Goal: Transaction & Acquisition: Book appointment/travel/reservation

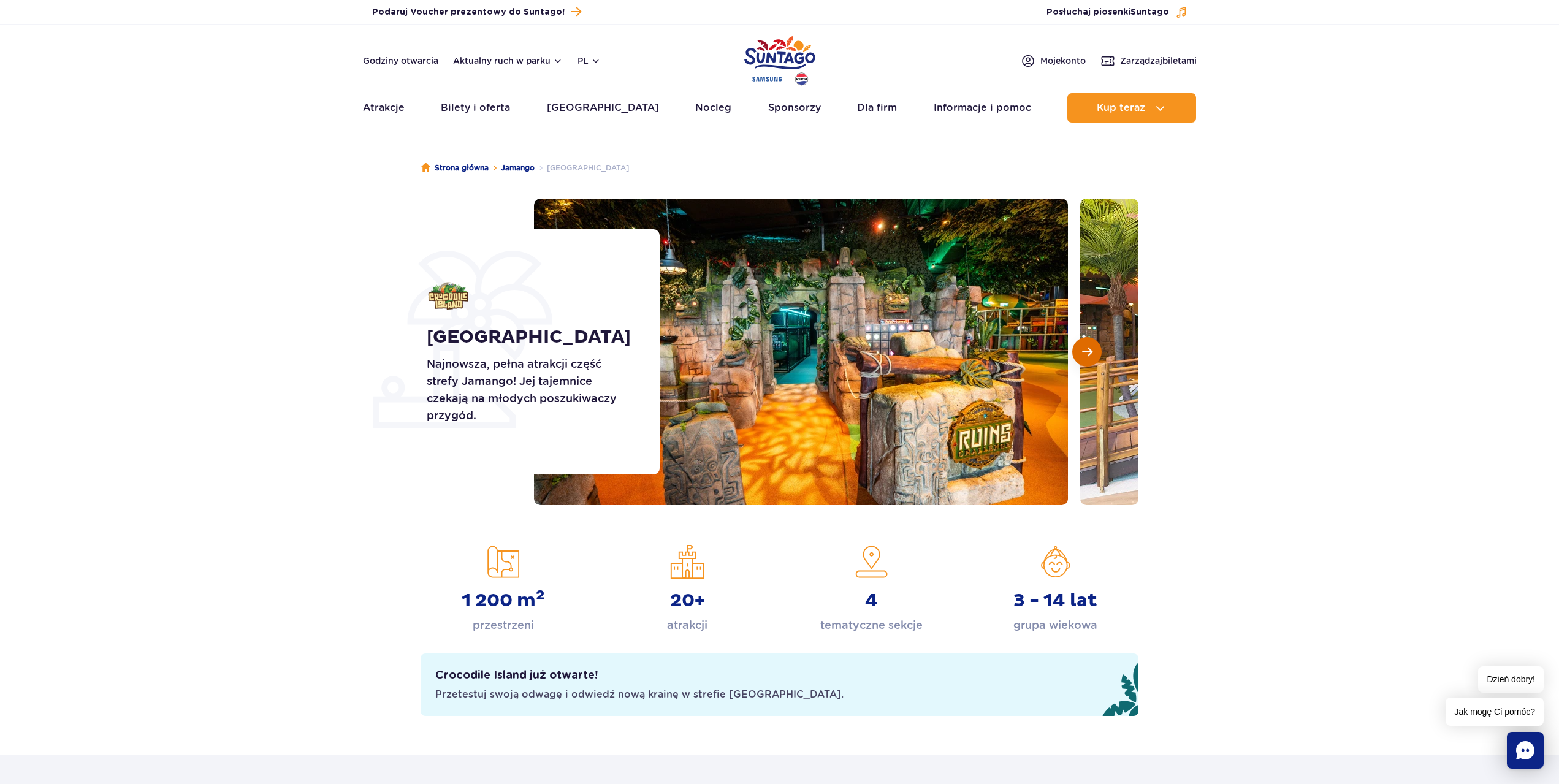
click at [1092, 362] on button "Następny slajd" at bounding box center [1087, 352] width 29 height 29
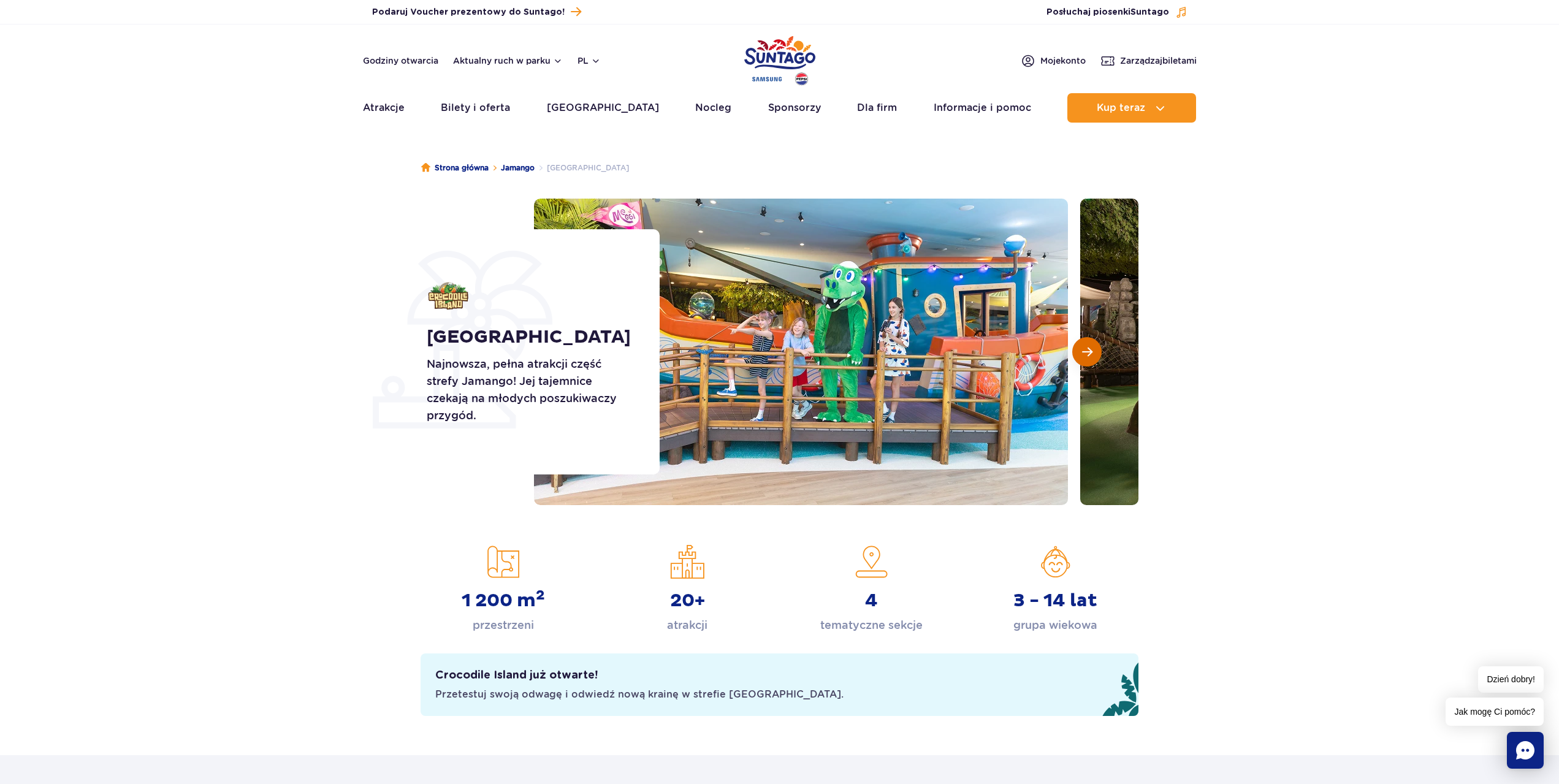
click at [1090, 361] on button "Następny slajd" at bounding box center [1087, 352] width 29 height 29
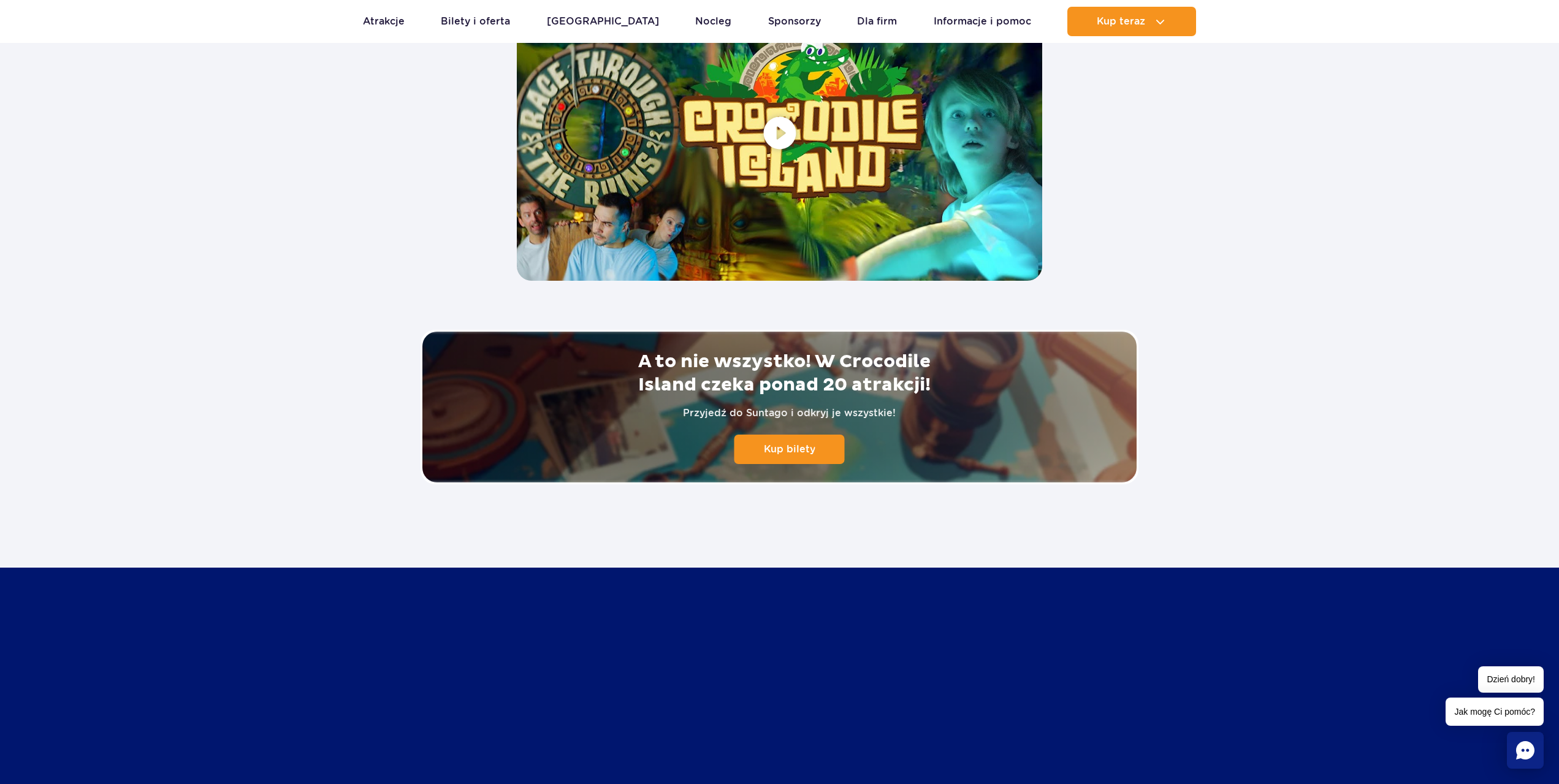
scroll to position [2574, 0]
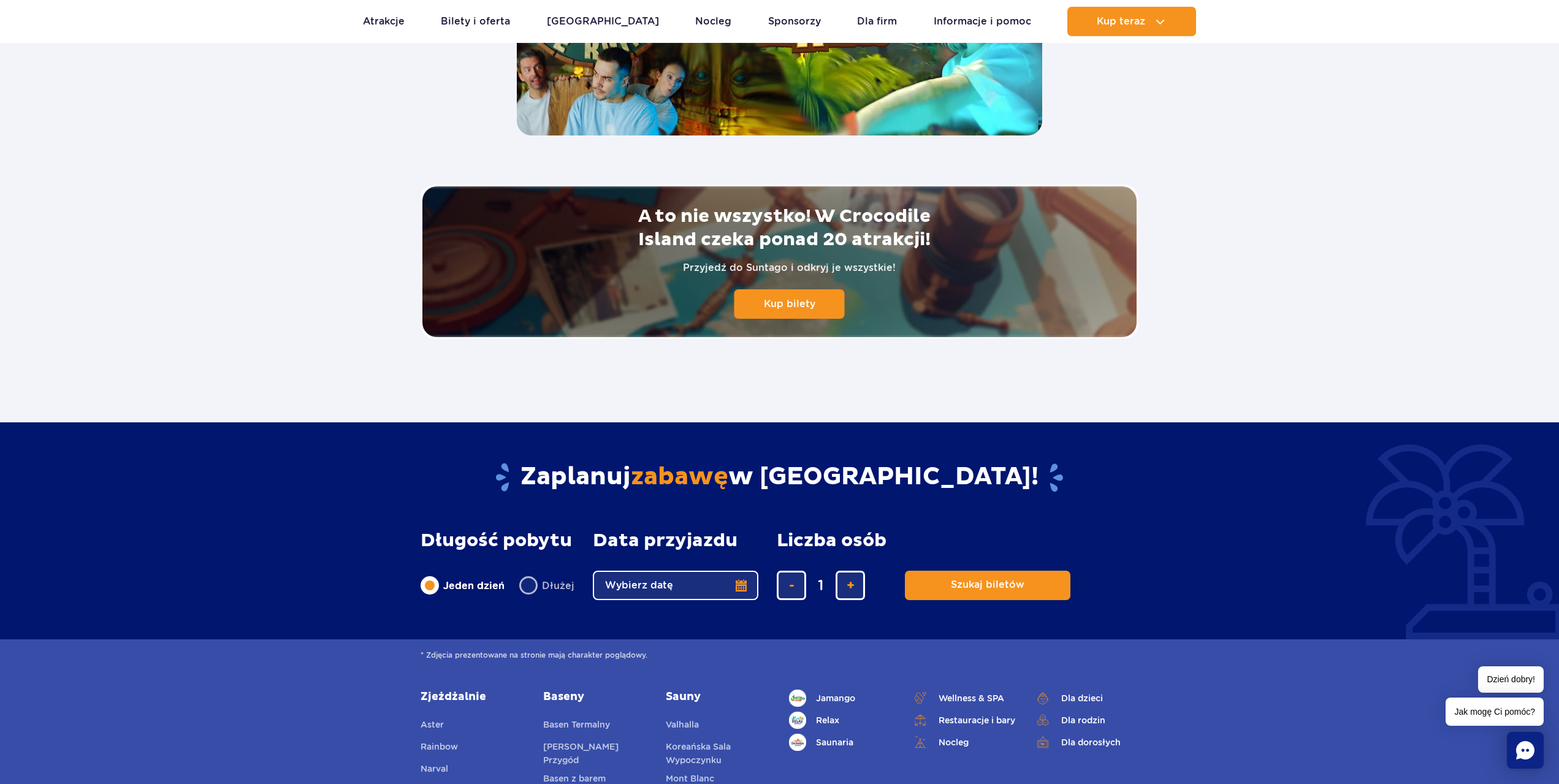
click at [648, 582] on button "Wybierz datę" at bounding box center [676, 585] width 165 height 29
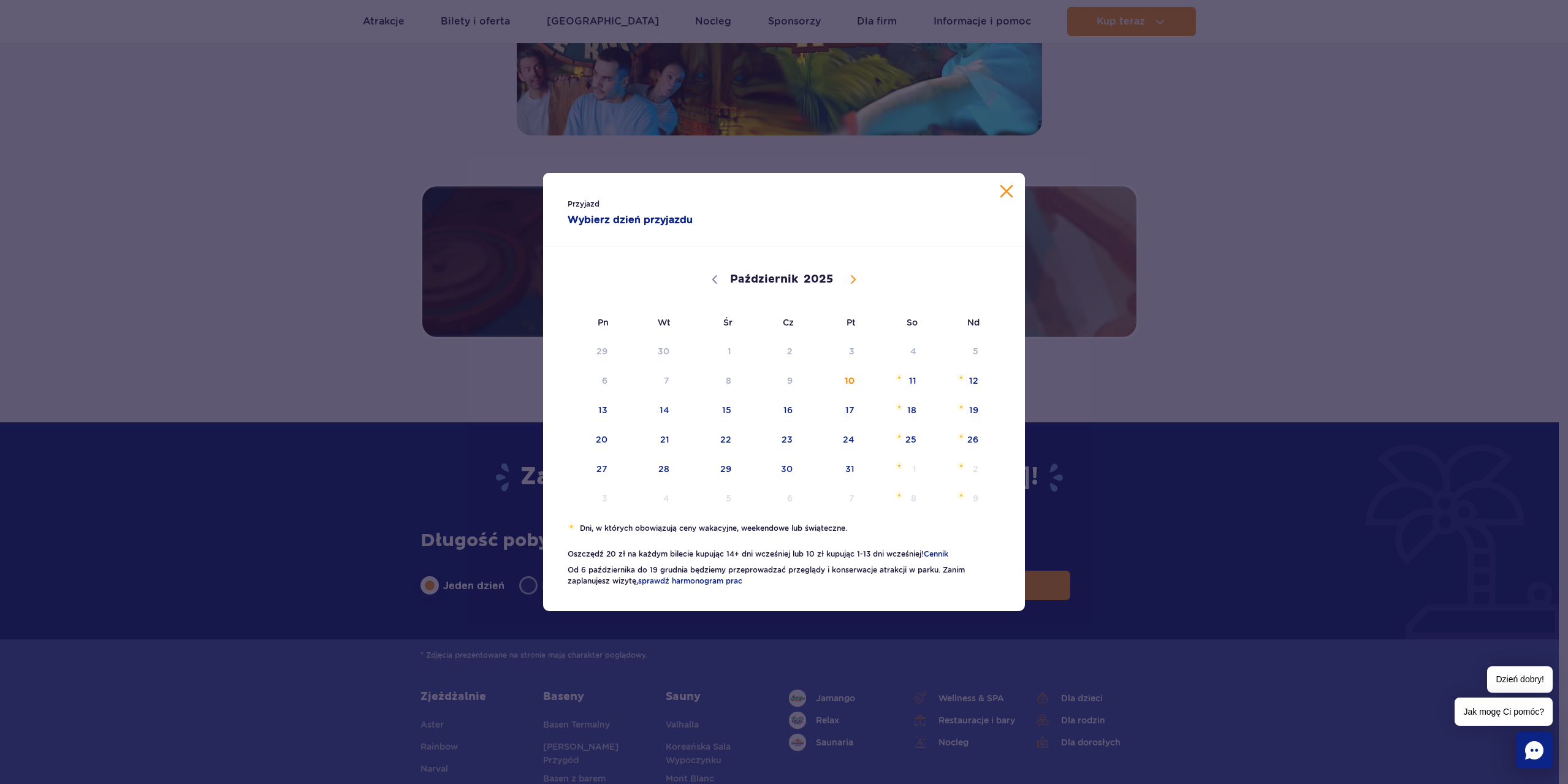
click at [843, 283] on span at bounding box center [853, 279] width 21 height 21
select select "10"
click at [792, 468] on span "27" at bounding box center [772, 468] width 62 height 28
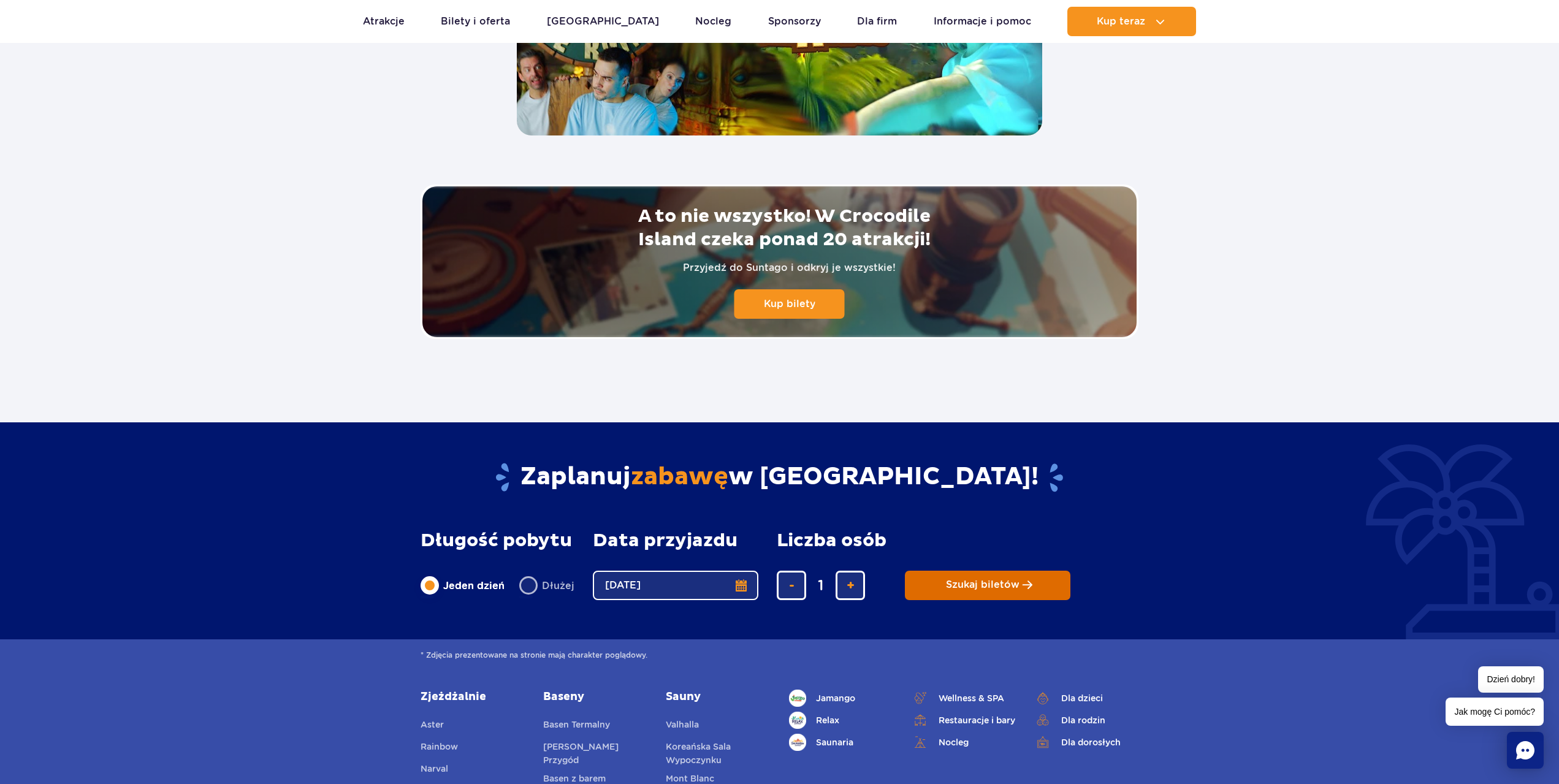
click at [976, 578] on button "Szukaj biletów" at bounding box center [987, 585] width 165 height 29
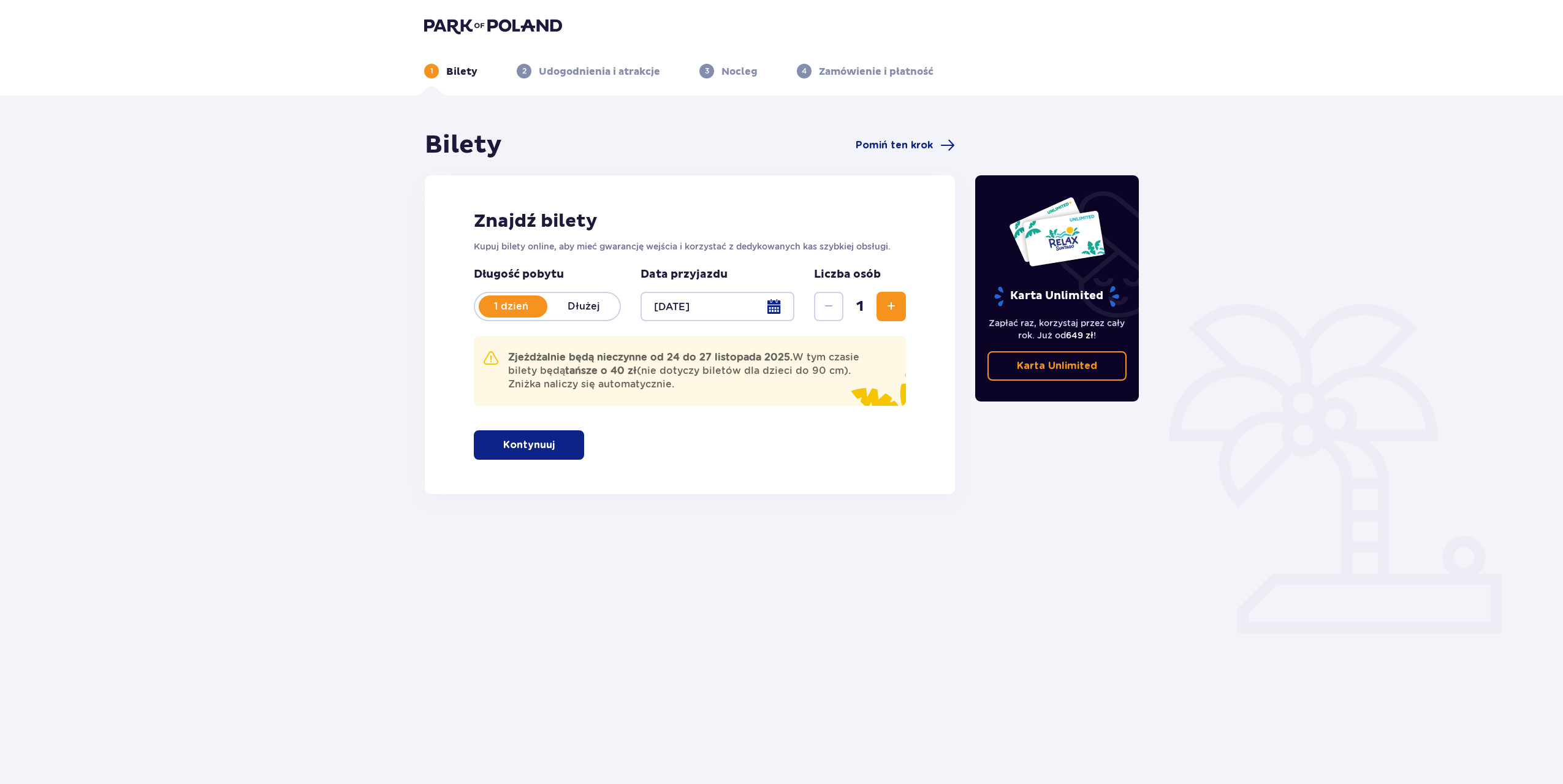
click at [898, 306] on button "Zwiększ" at bounding box center [891, 307] width 29 height 29
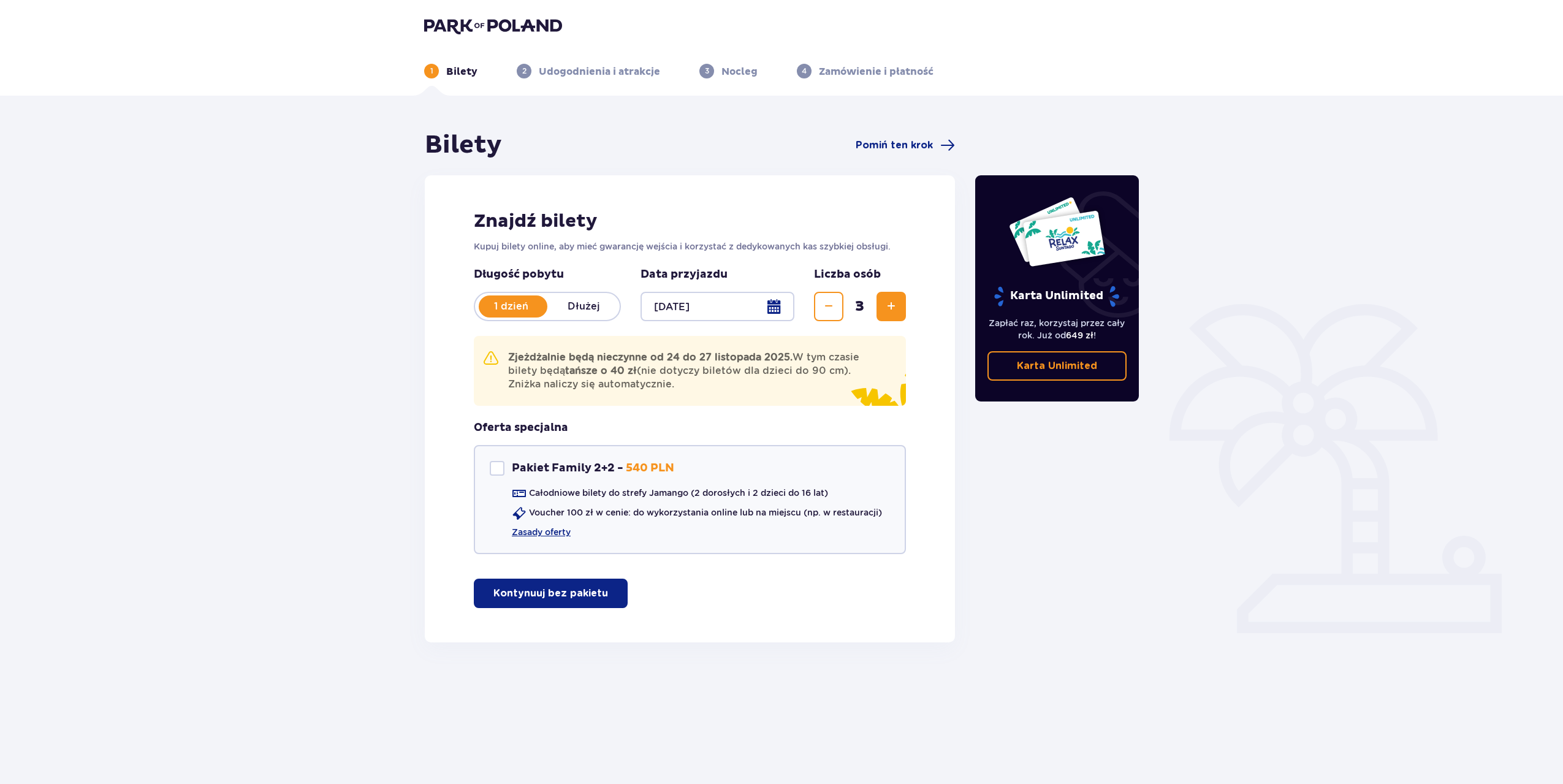
click at [840, 309] on button "Zmniejsz" at bounding box center [829, 307] width 29 height 29
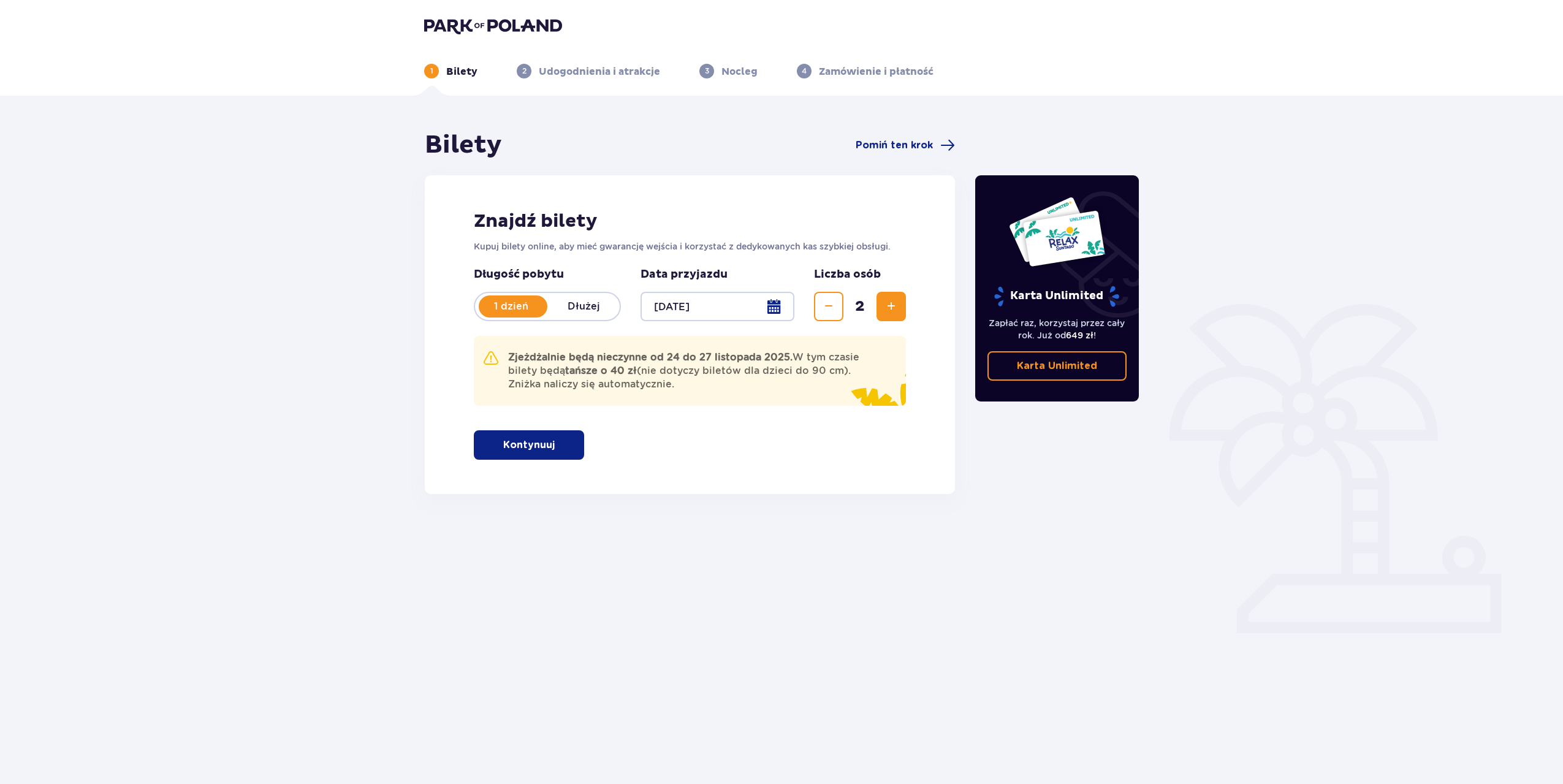
click at [882, 310] on button "Zwiększ" at bounding box center [891, 307] width 29 height 29
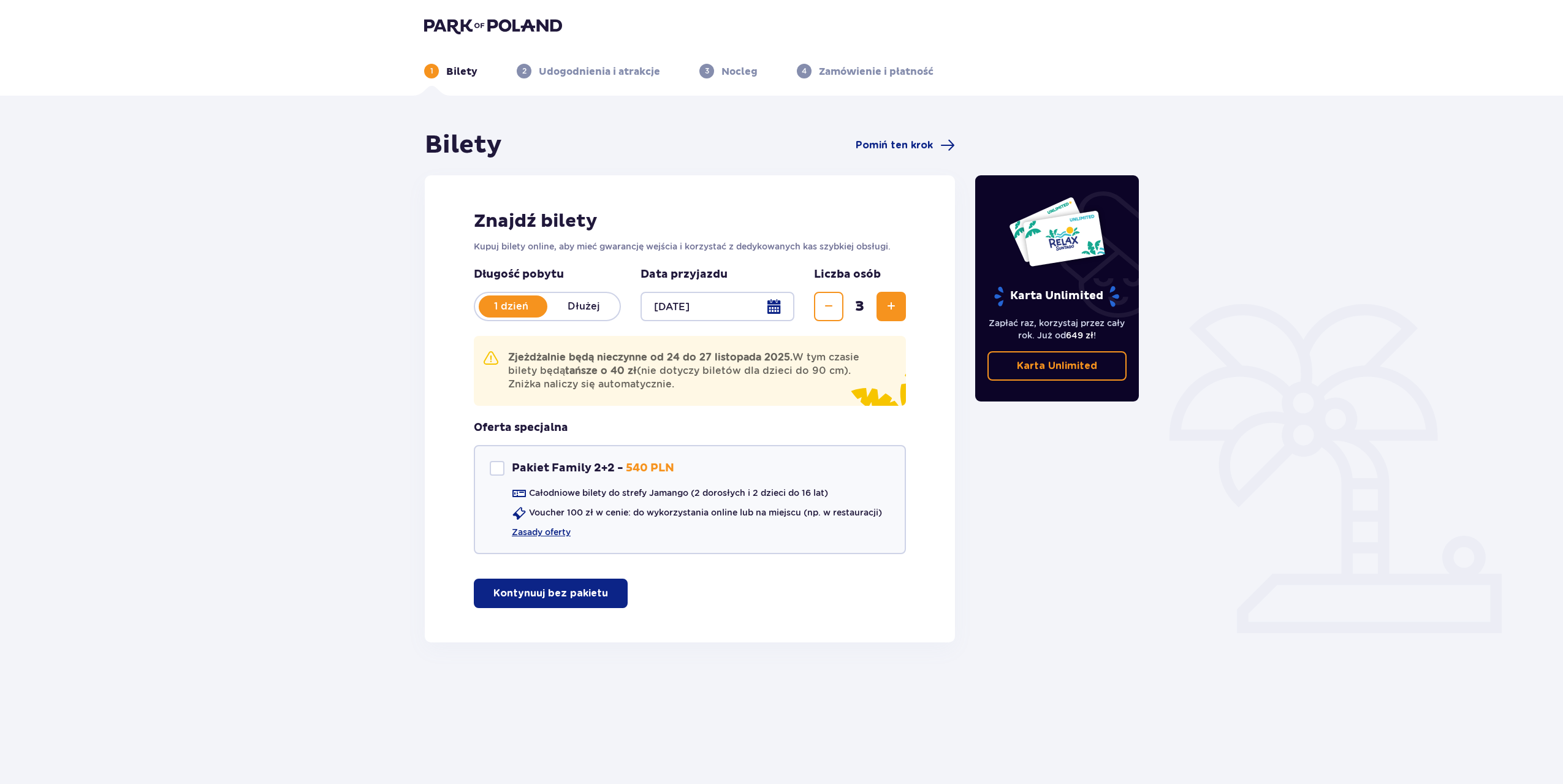
click at [608, 595] on span "button" at bounding box center [610, 593] width 15 height 15
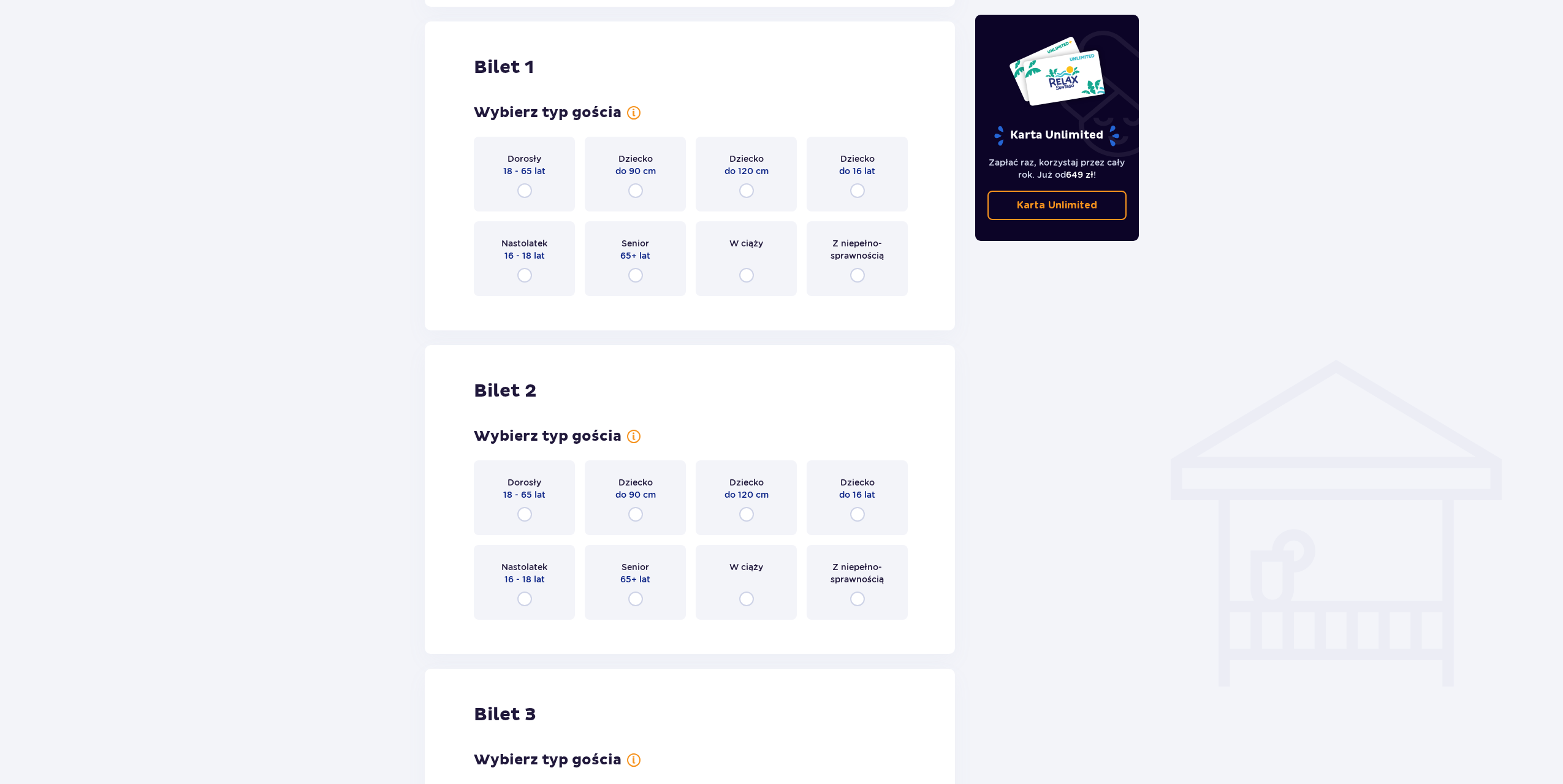
scroll to position [642, 0]
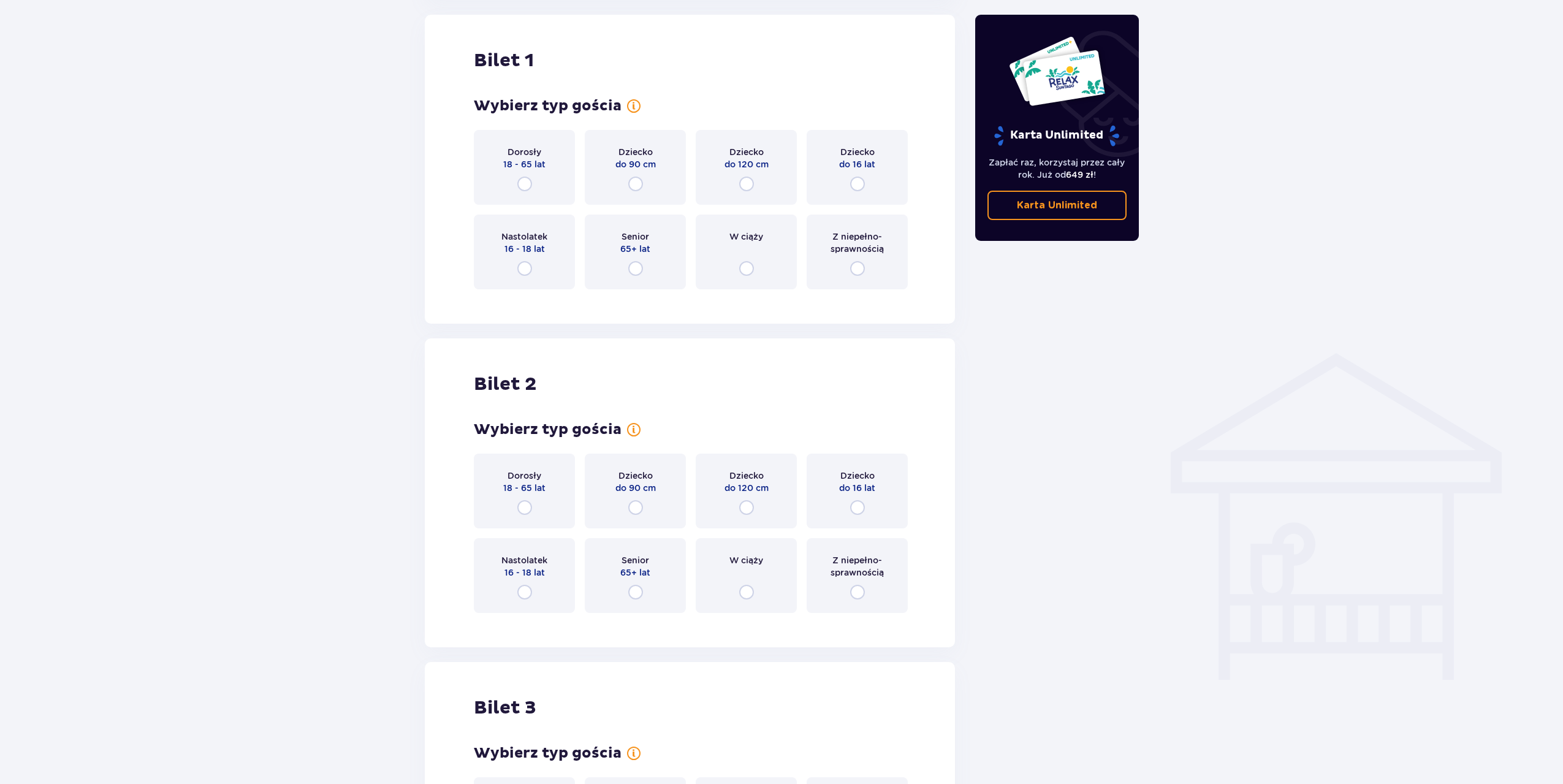
click at [531, 185] on input "radio" at bounding box center [524, 183] width 15 height 15
radio input "true"
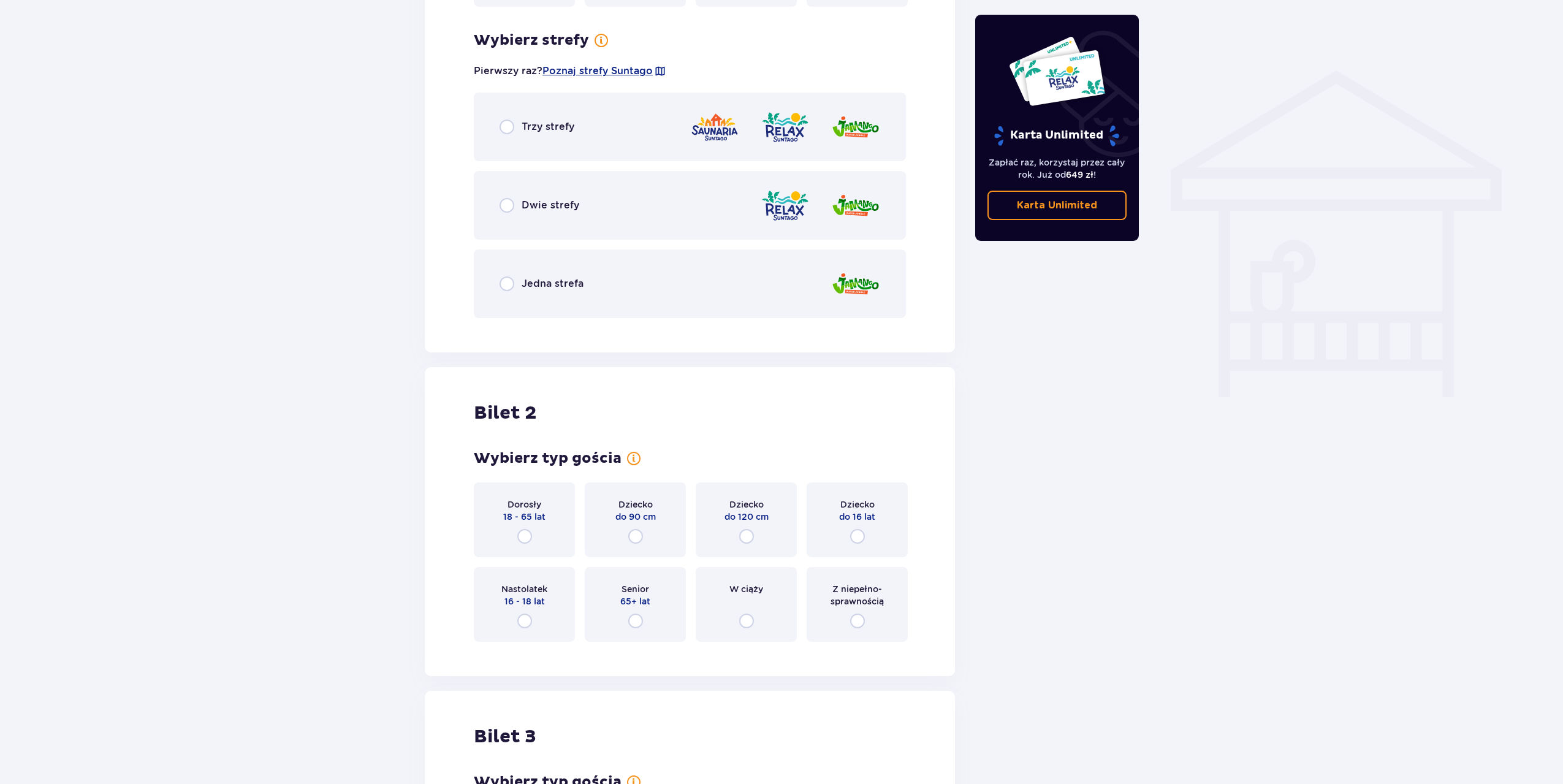
scroll to position [941, 0]
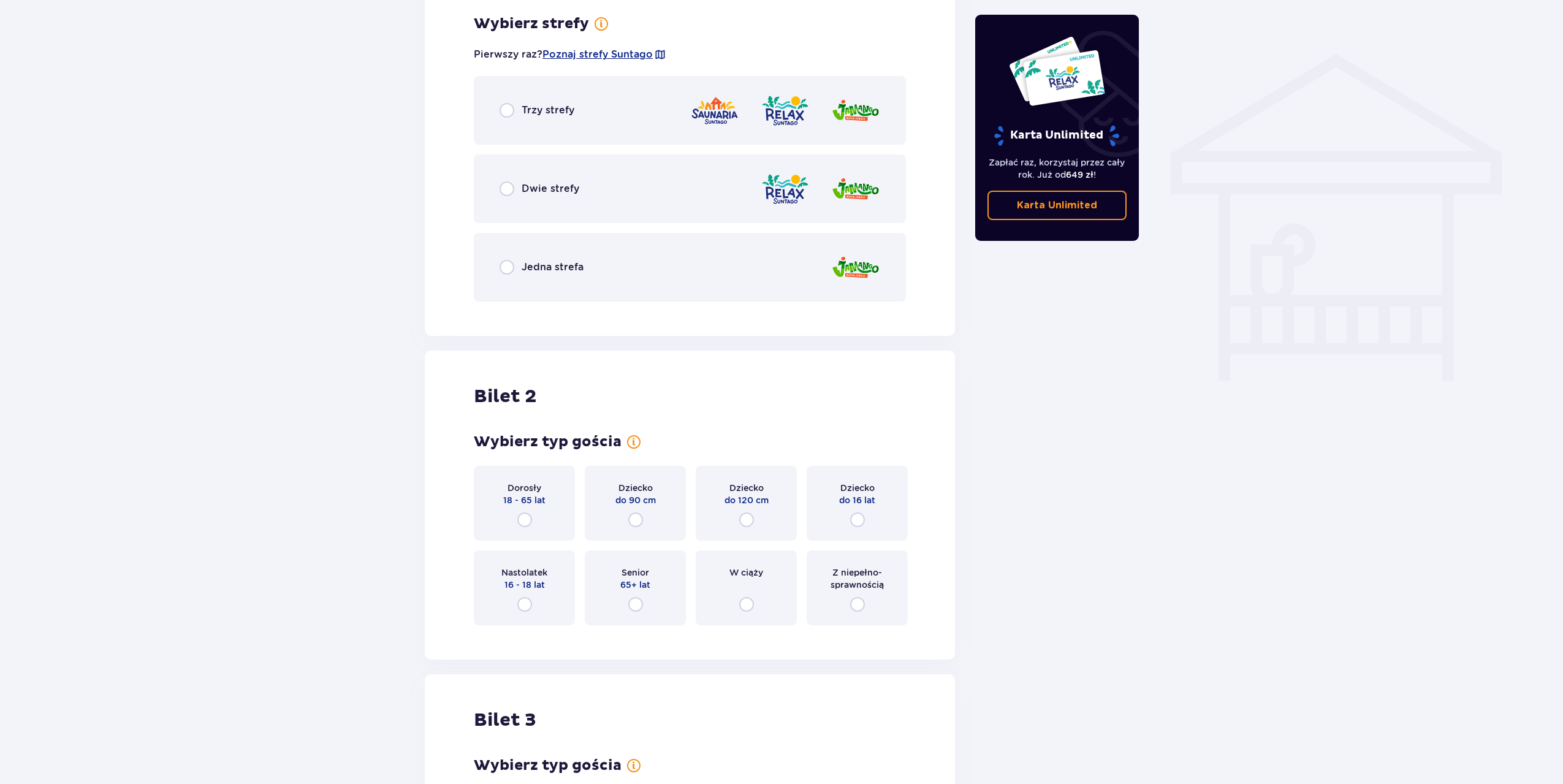
click at [869, 268] on img at bounding box center [855, 268] width 49 height 35
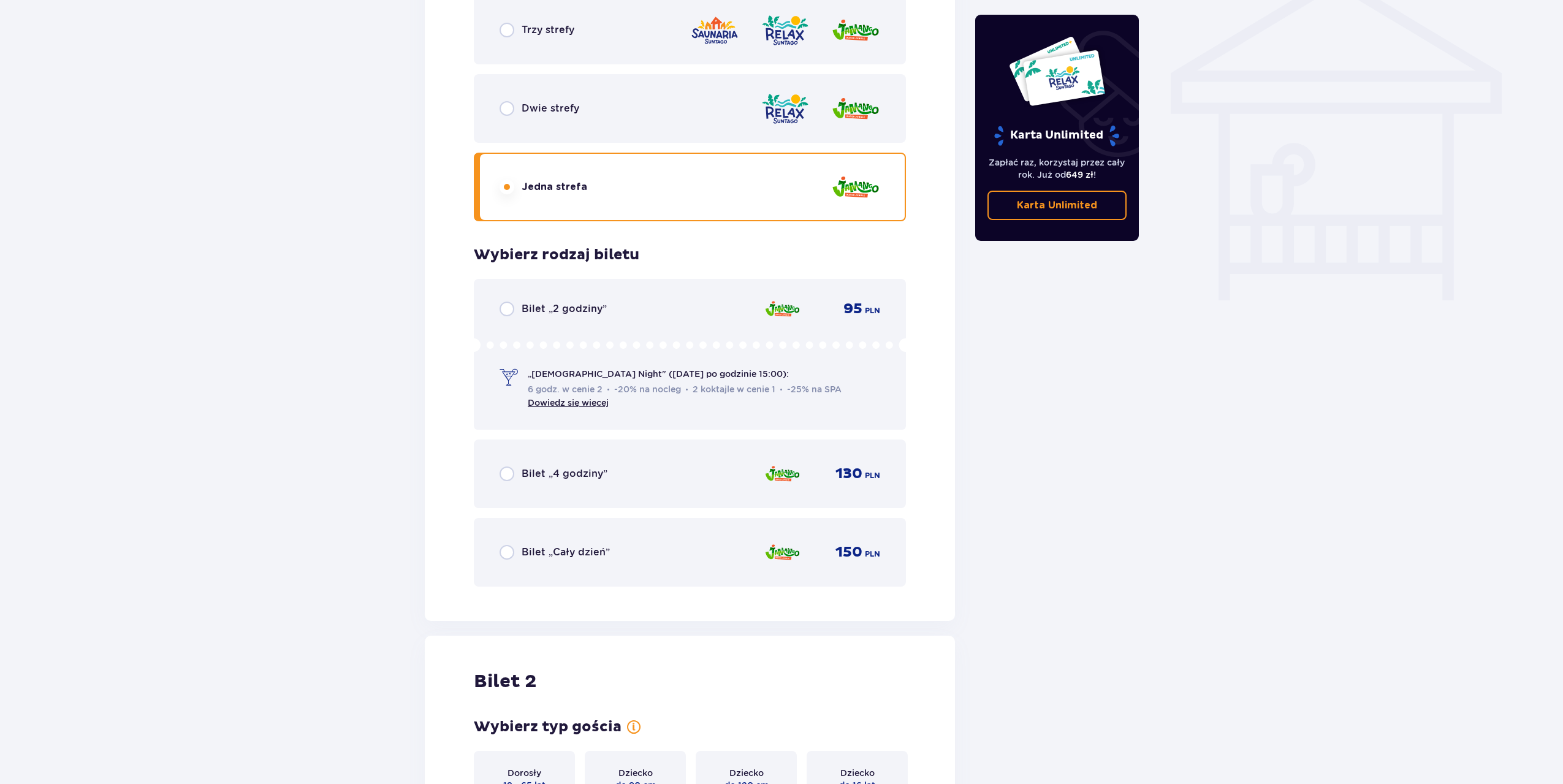
scroll to position [1007, 0]
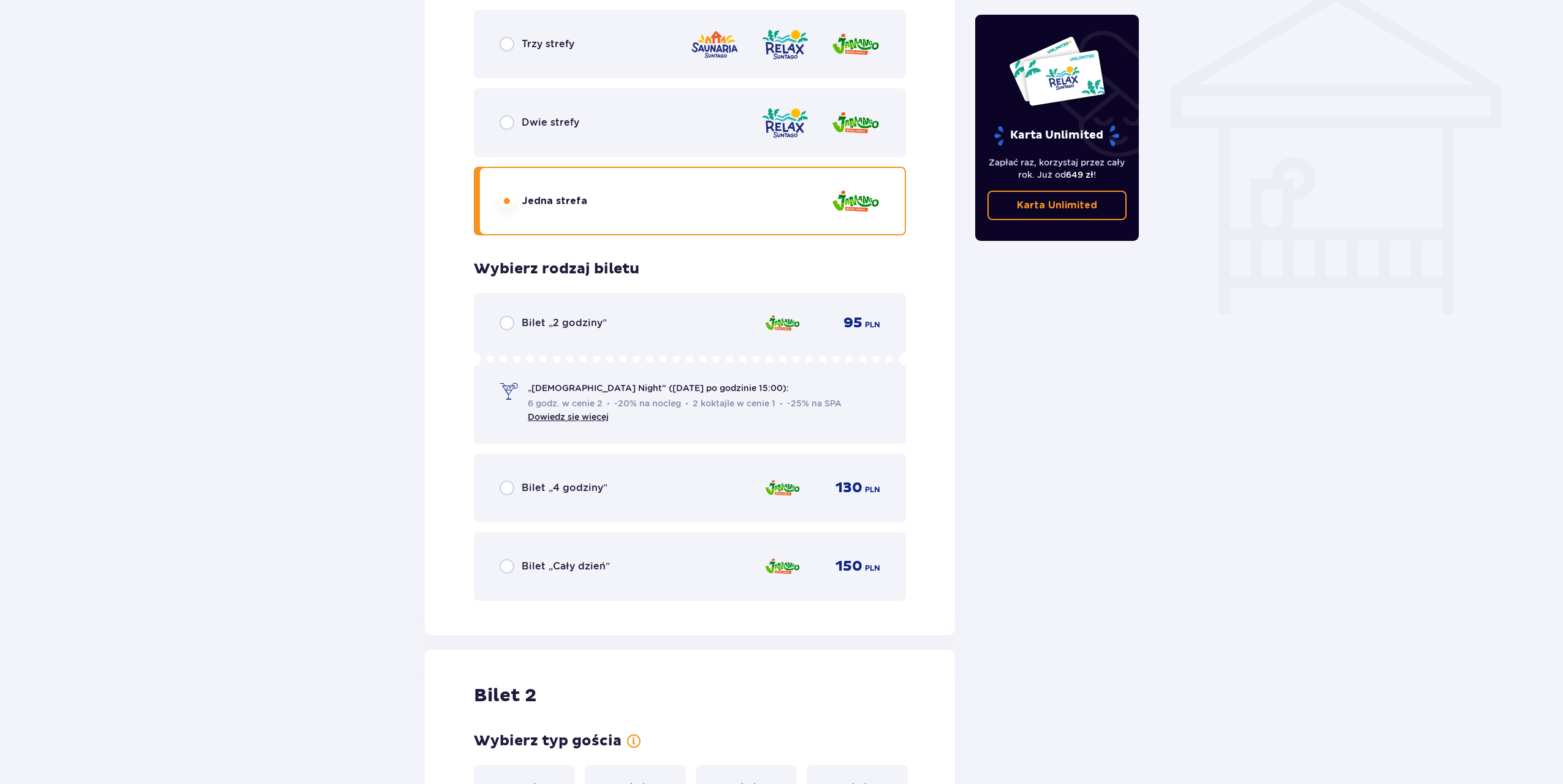
click at [622, 560] on div "Bilet „Cały dzień” 150 PLN" at bounding box center [690, 566] width 380 height 26
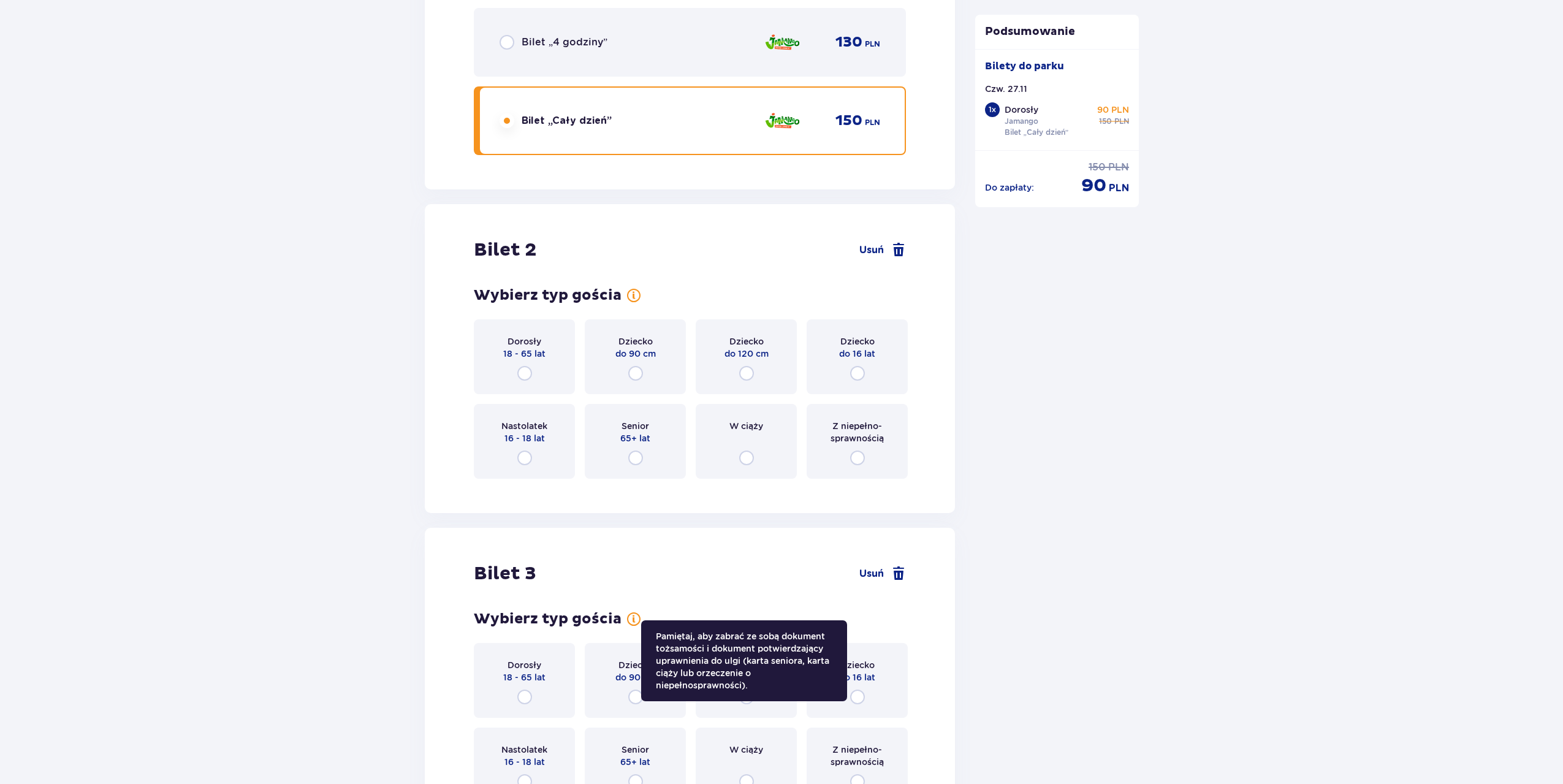
scroll to position [1332, 0]
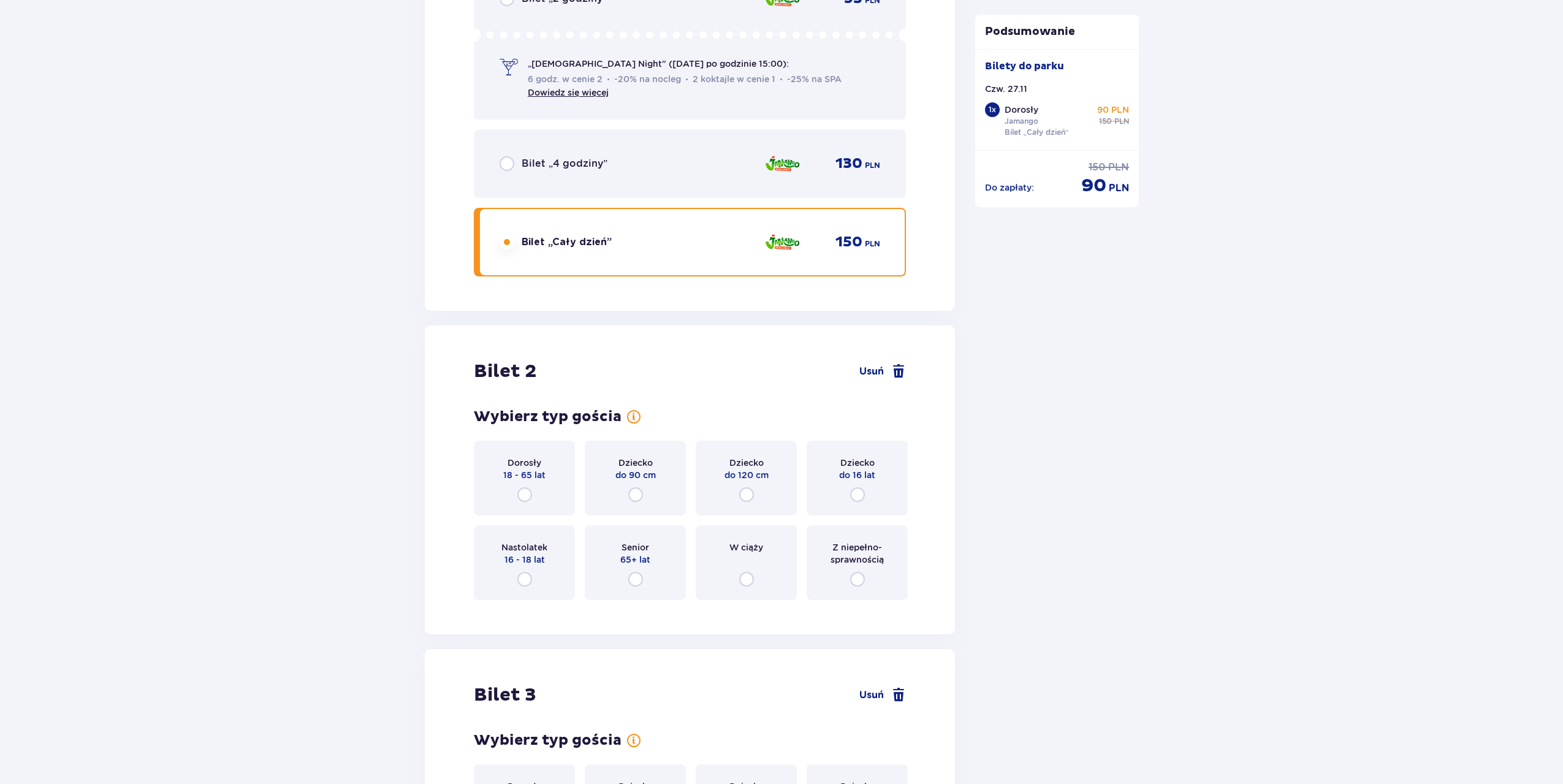
click at [643, 157] on div "Bilet „4 godziny” 130 PLN" at bounding box center [690, 163] width 380 height 26
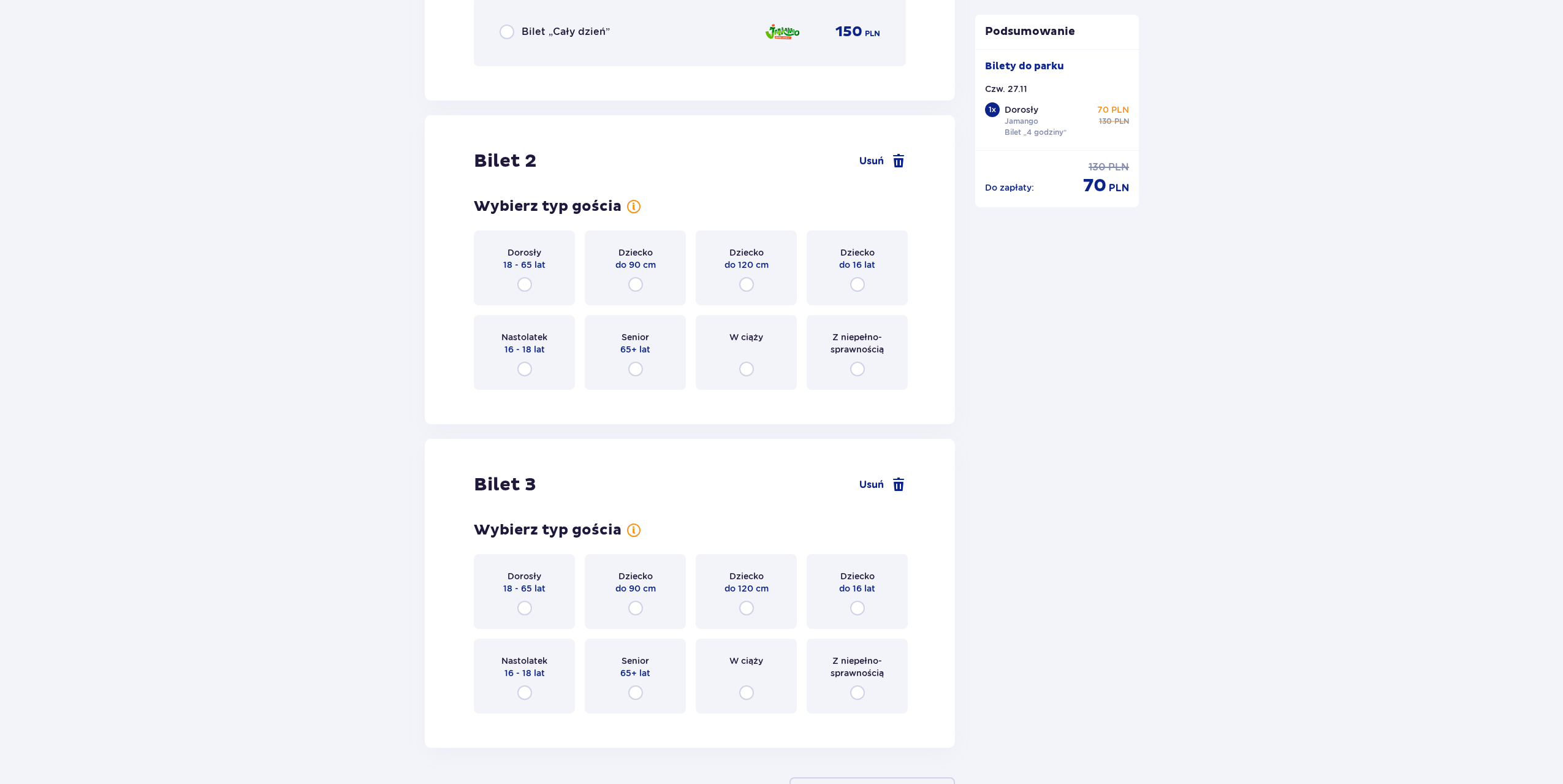
scroll to position [1638, 0]
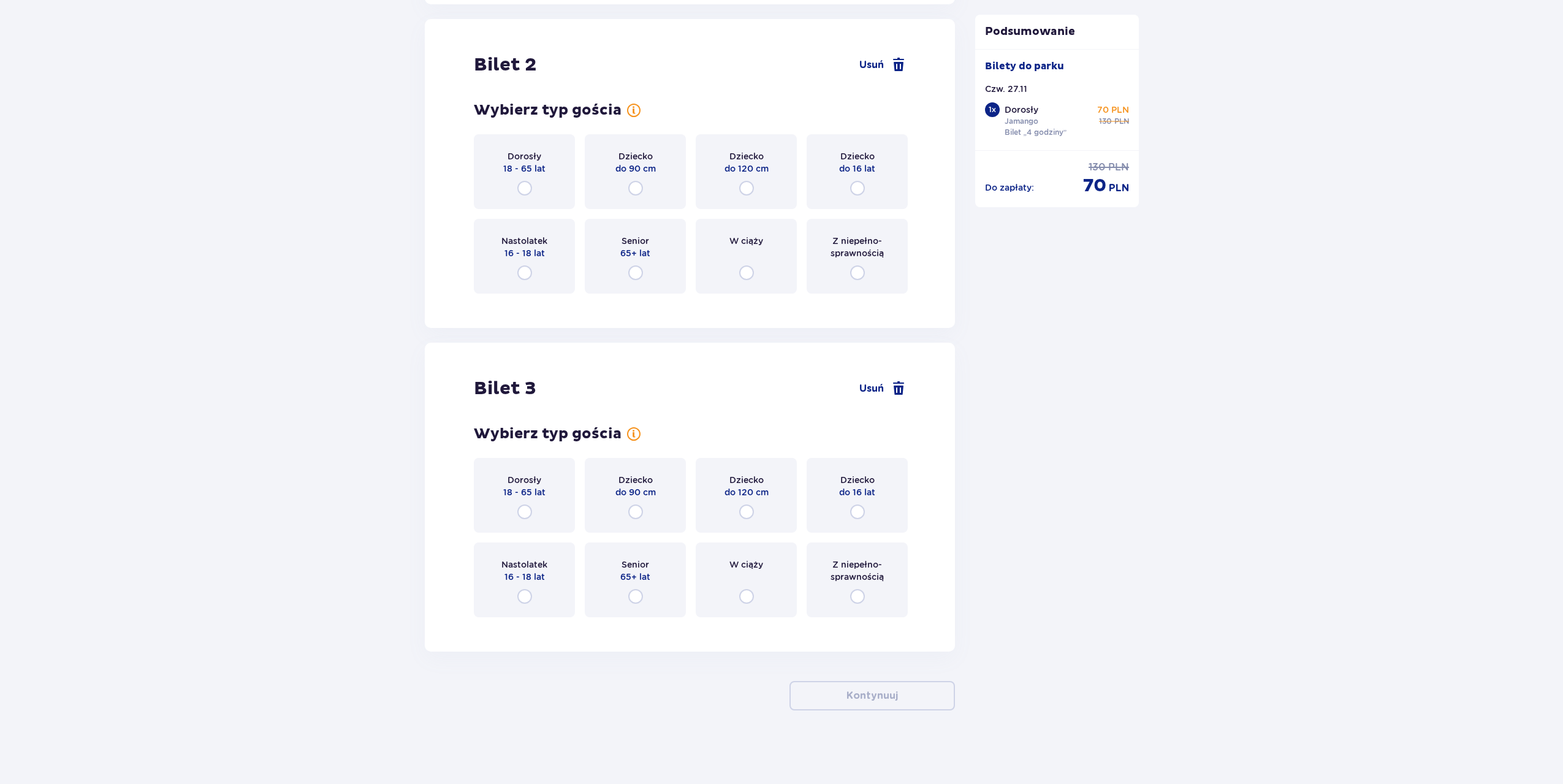
click at [747, 193] on input "radio" at bounding box center [746, 188] width 15 height 15
radio input "true"
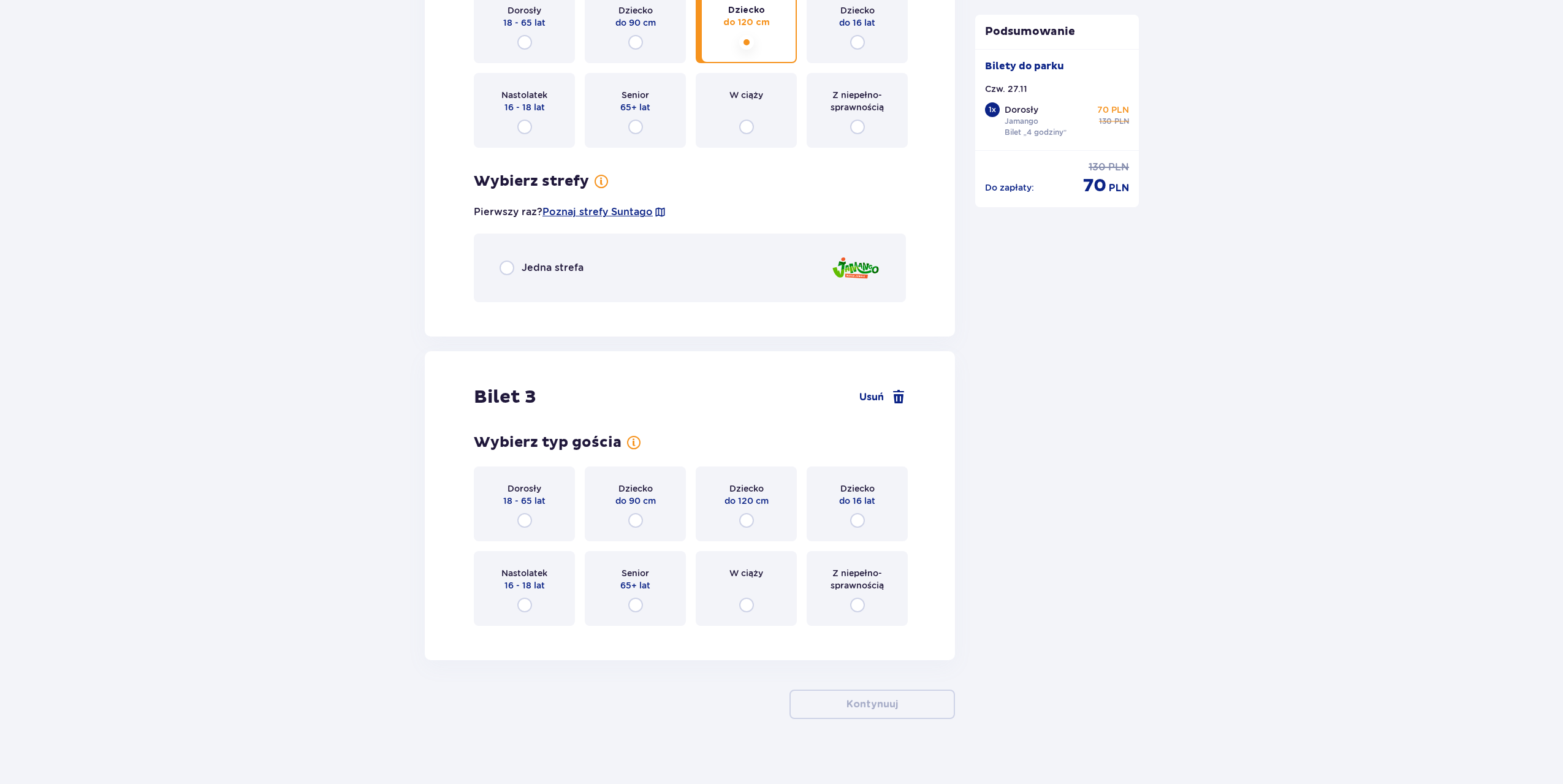
scroll to position [1792, 0]
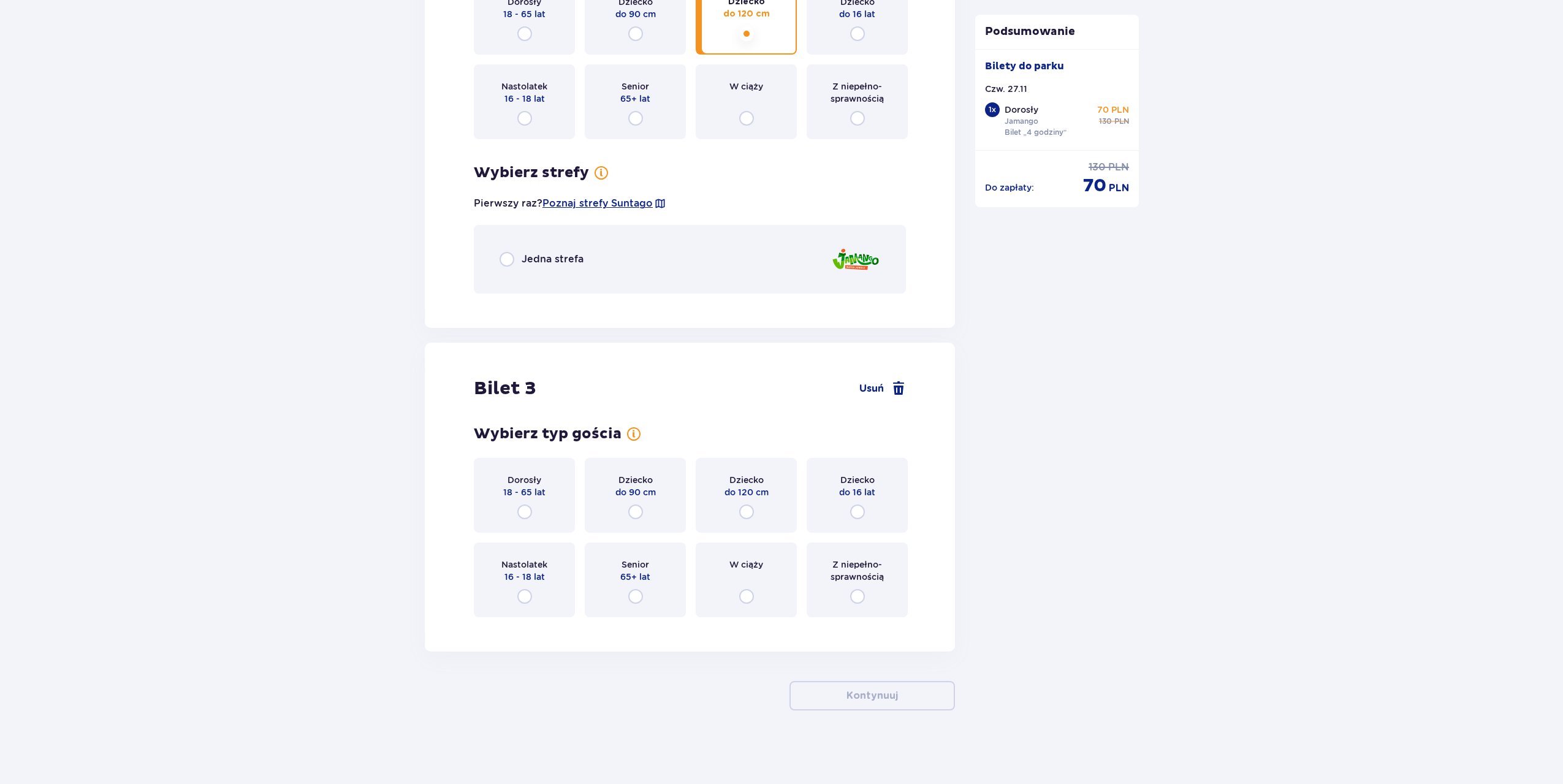
click at [665, 261] on div "Jedna strefa" at bounding box center [690, 259] width 432 height 69
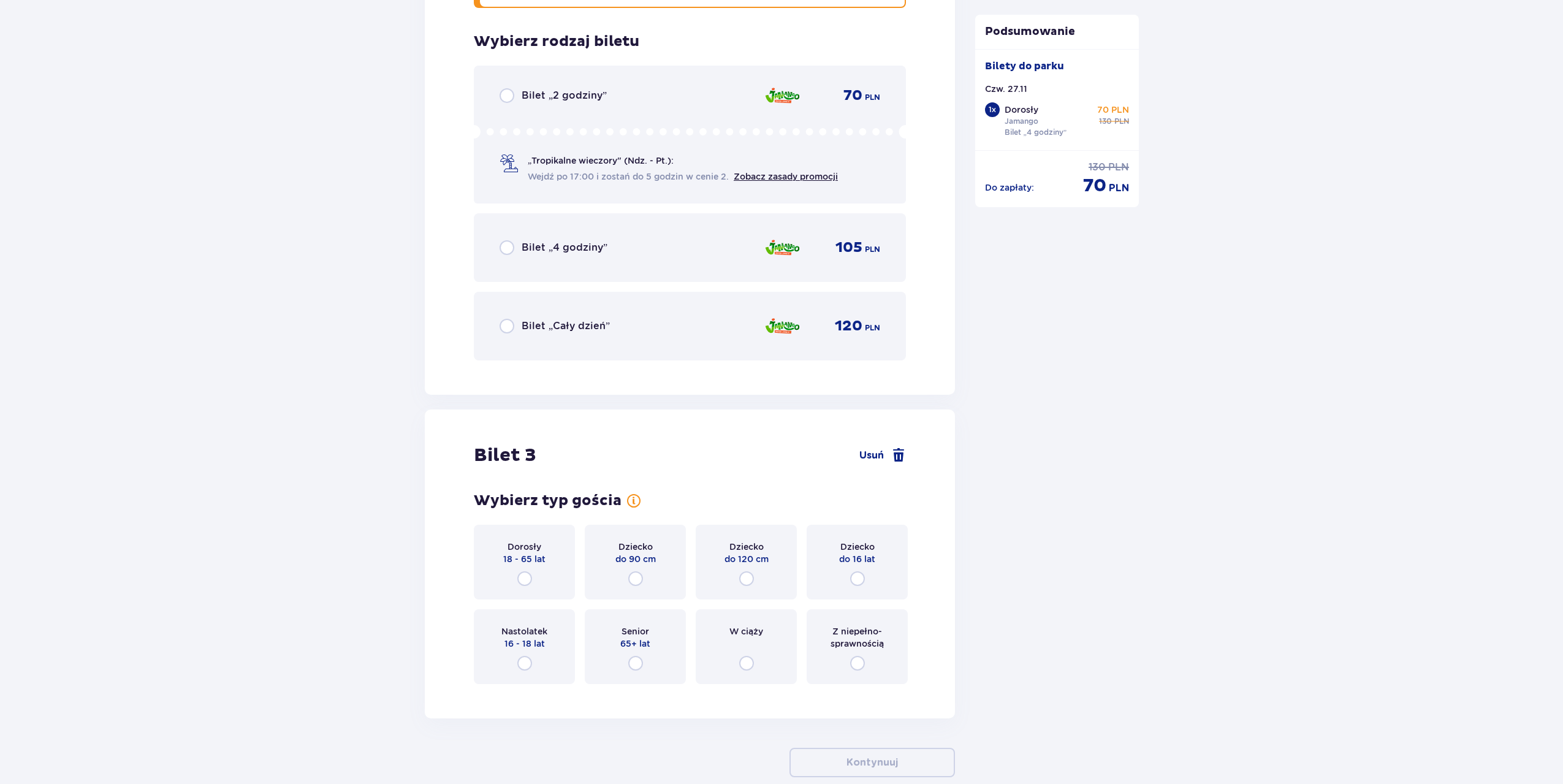
scroll to position [2096, 0]
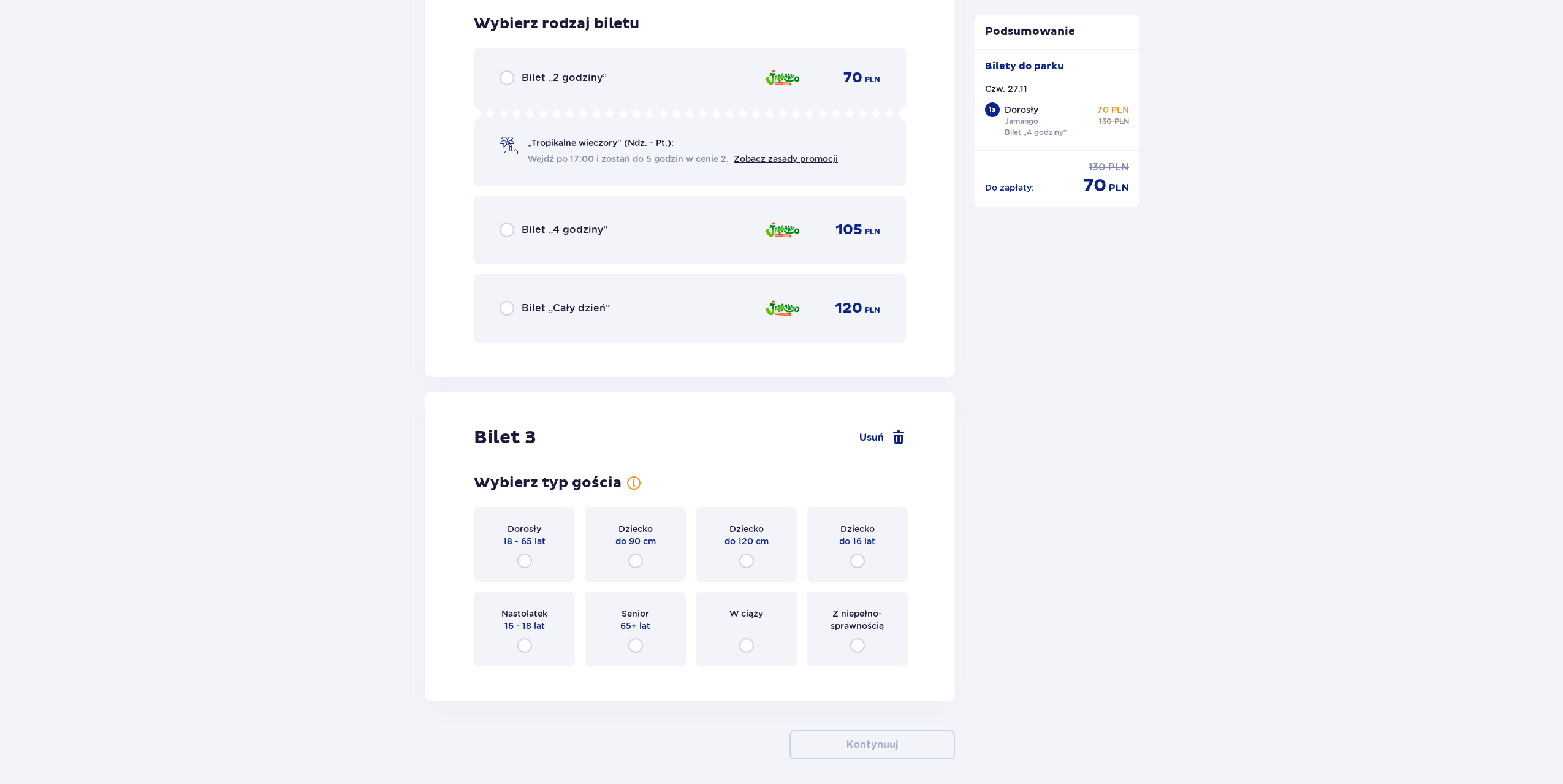
click at [686, 225] on div "Bilet „4 godziny” 105 PLN" at bounding box center [690, 229] width 380 height 26
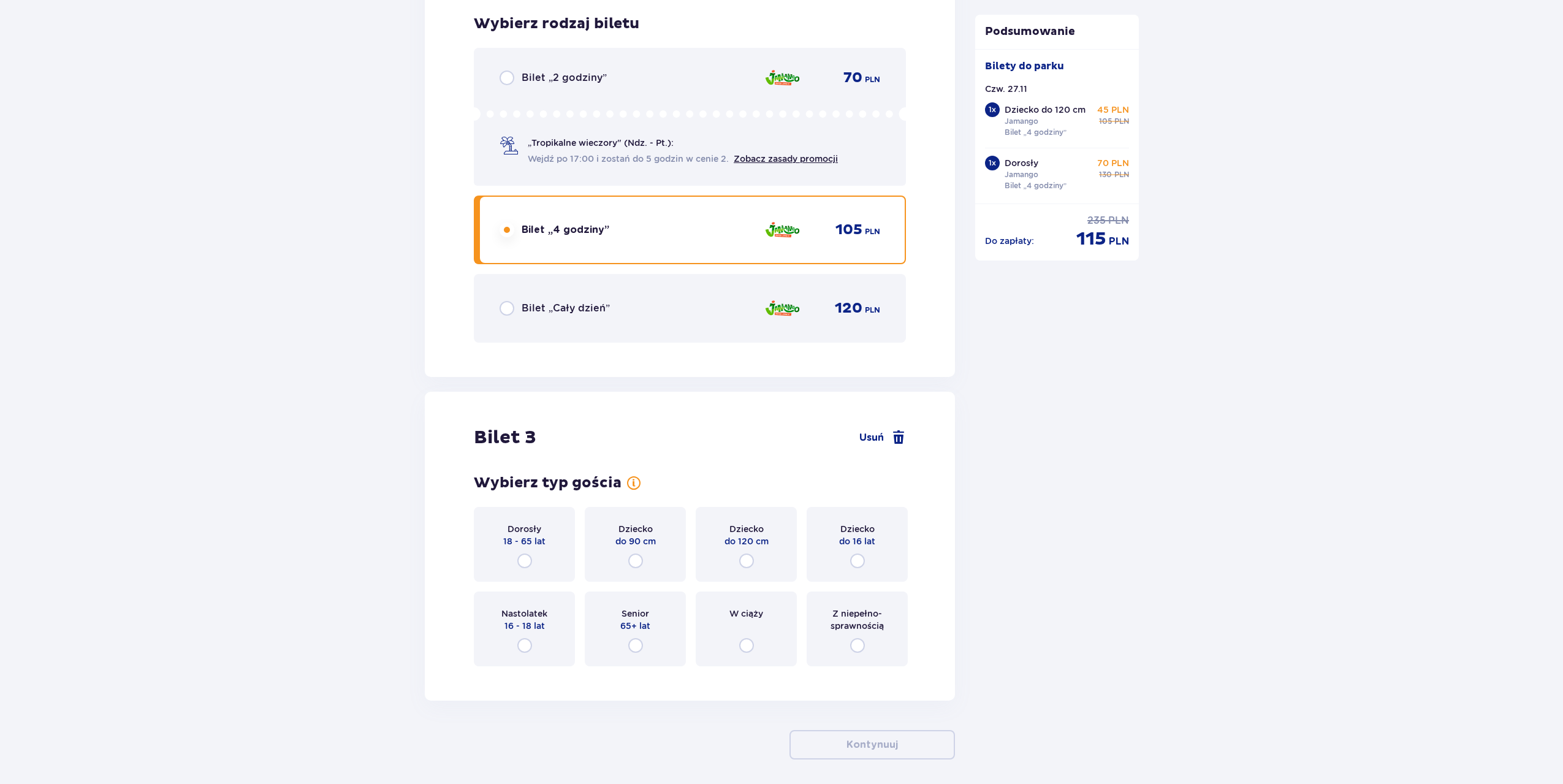
scroll to position [2145, 0]
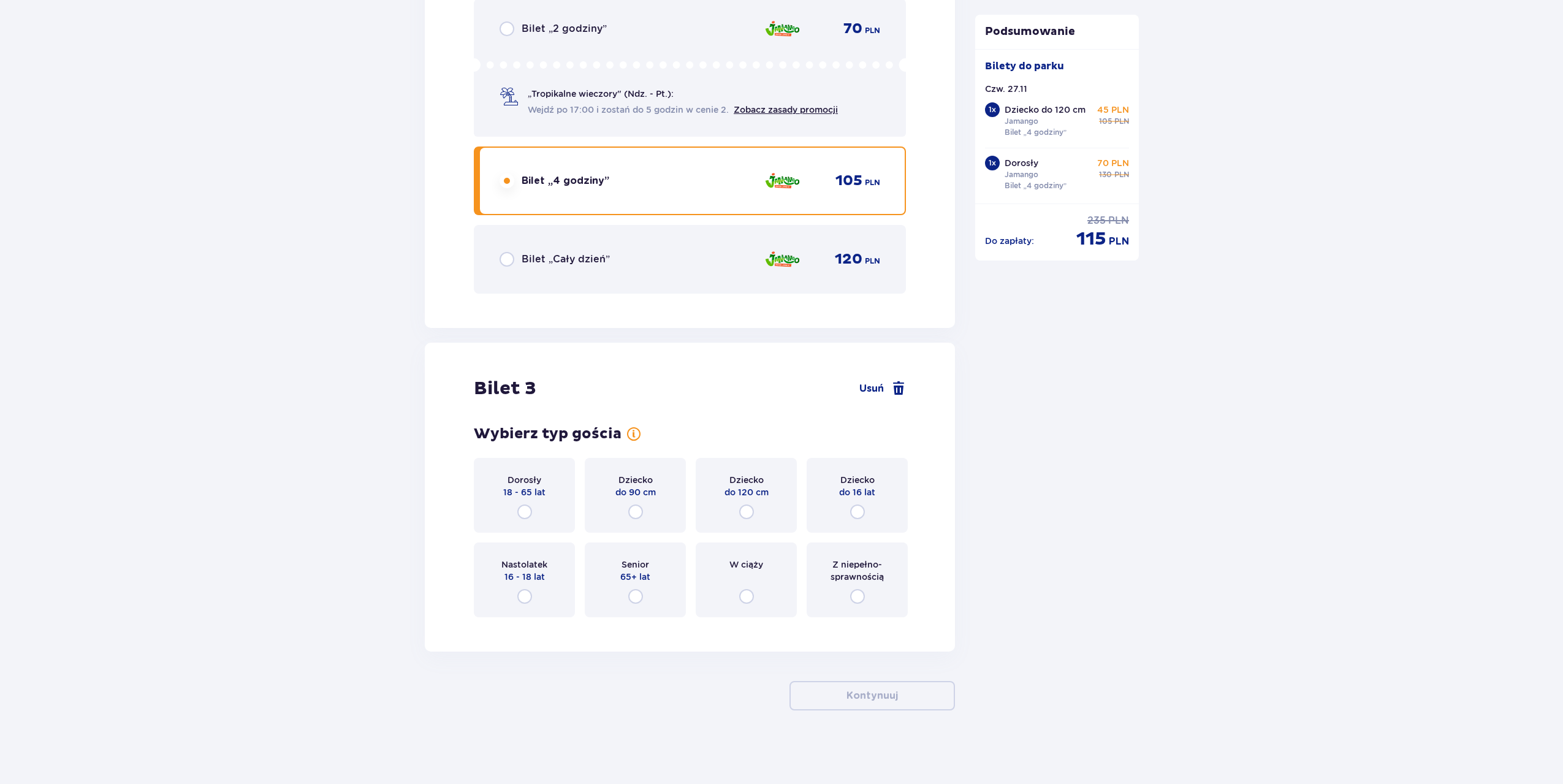
click at [542, 499] on div "Dorosły 18 - 65 lat" at bounding box center [524, 496] width 101 height 75
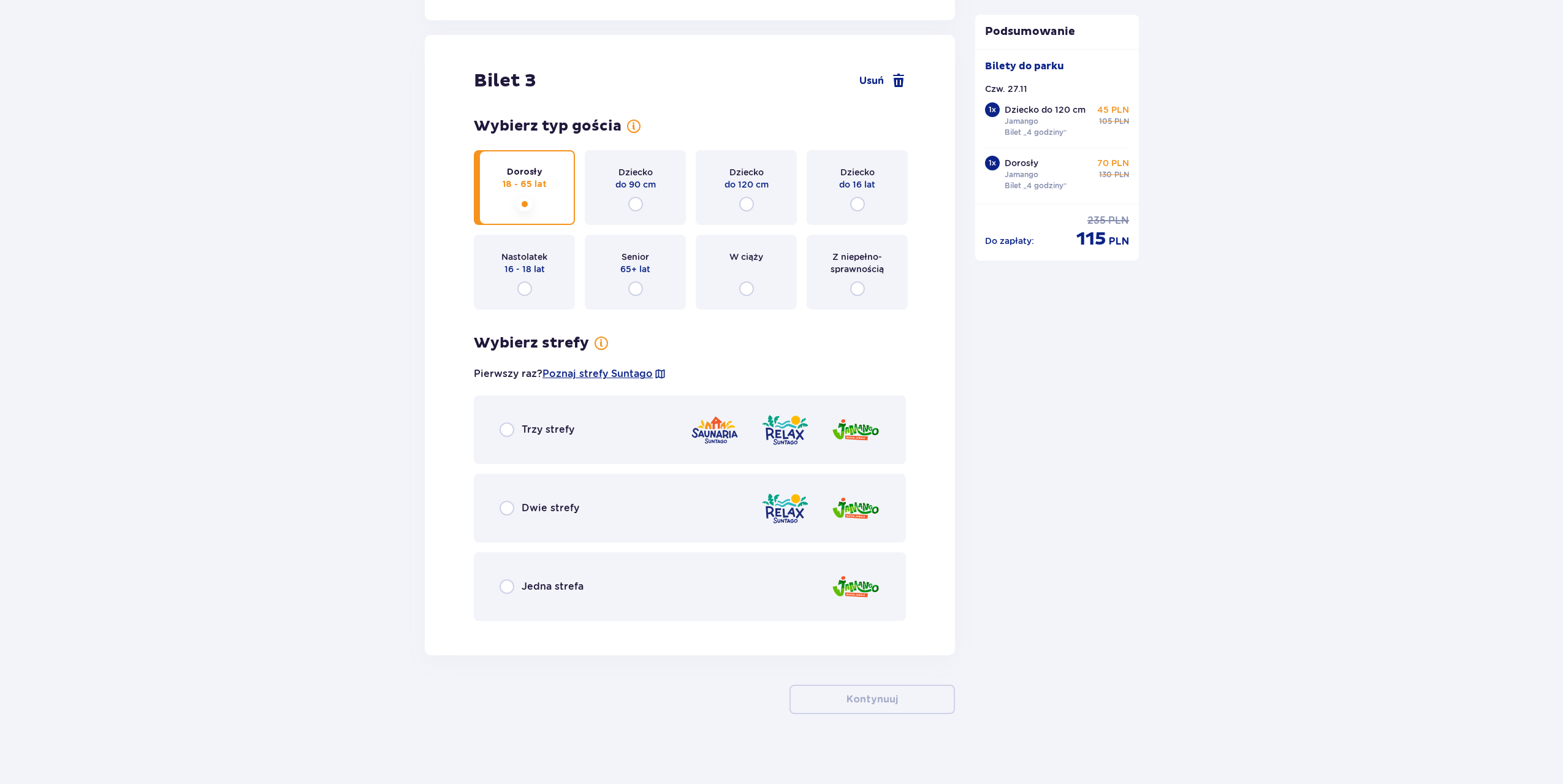
scroll to position [2456, 0]
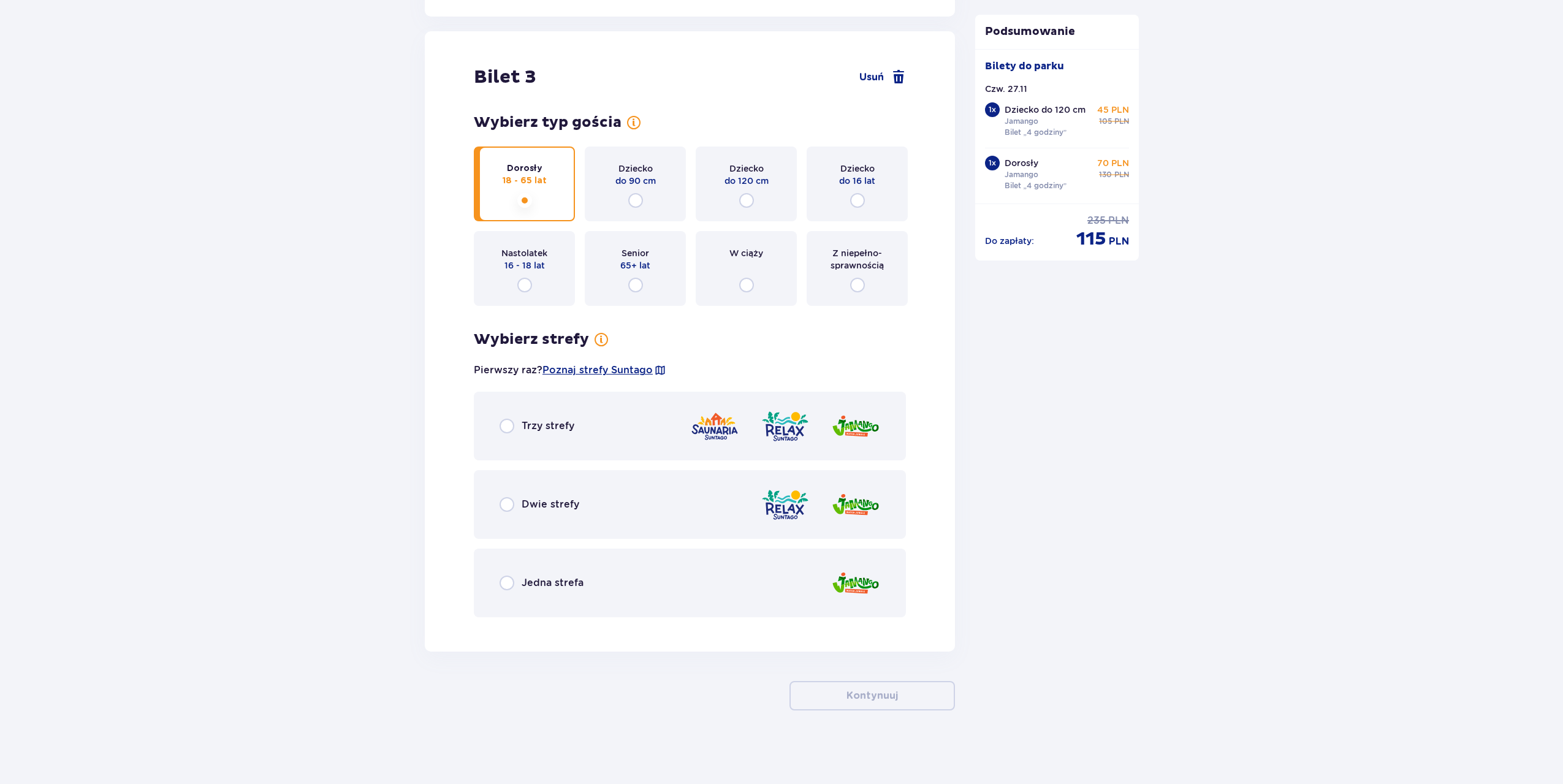
click at [603, 510] on div "Dwie strefy" at bounding box center [690, 504] width 432 height 69
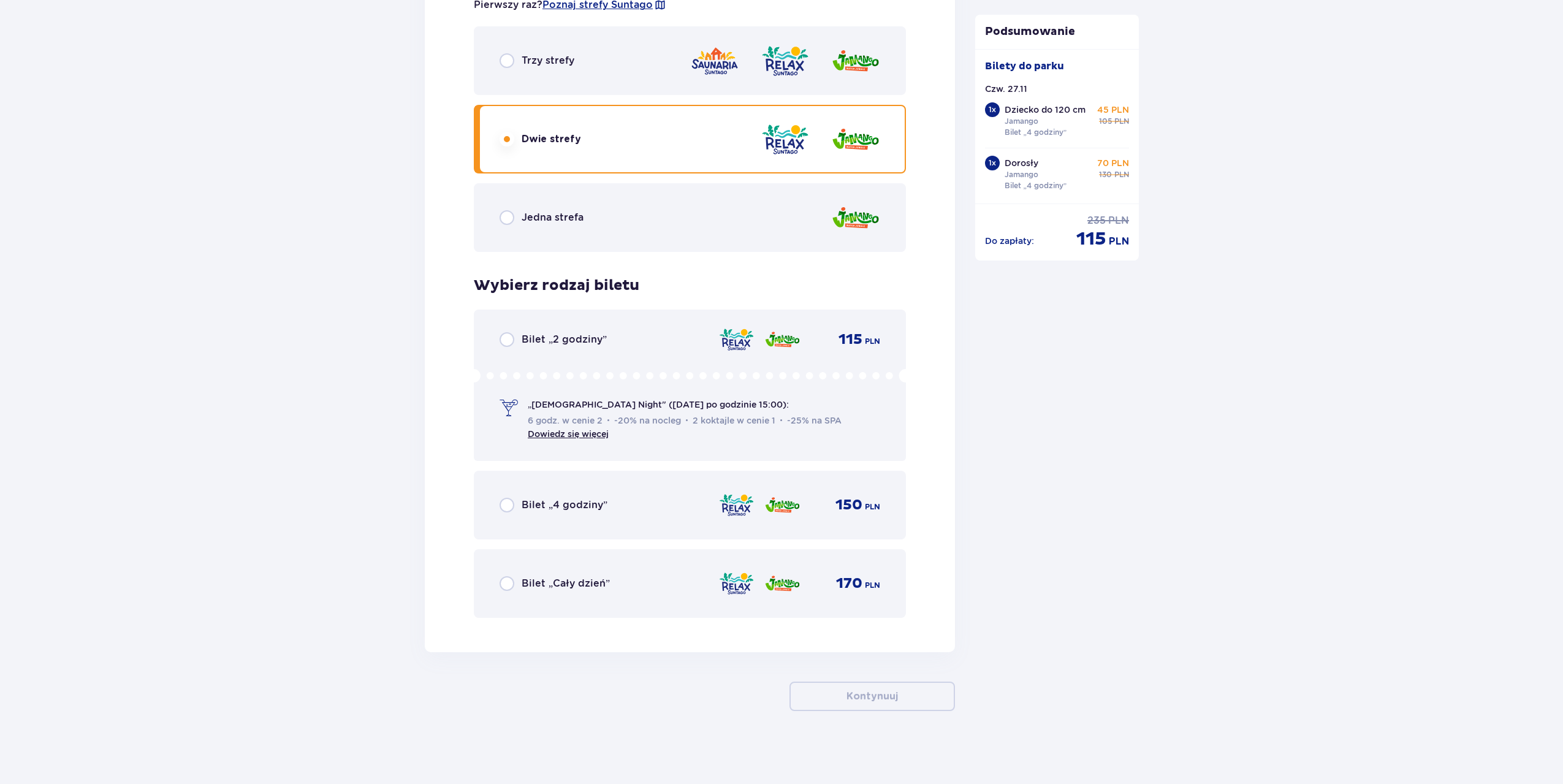
scroll to position [2822, 0]
click at [629, 509] on div "Bilet „4 godziny” 150 PLN" at bounding box center [690, 504] width 380 height 26
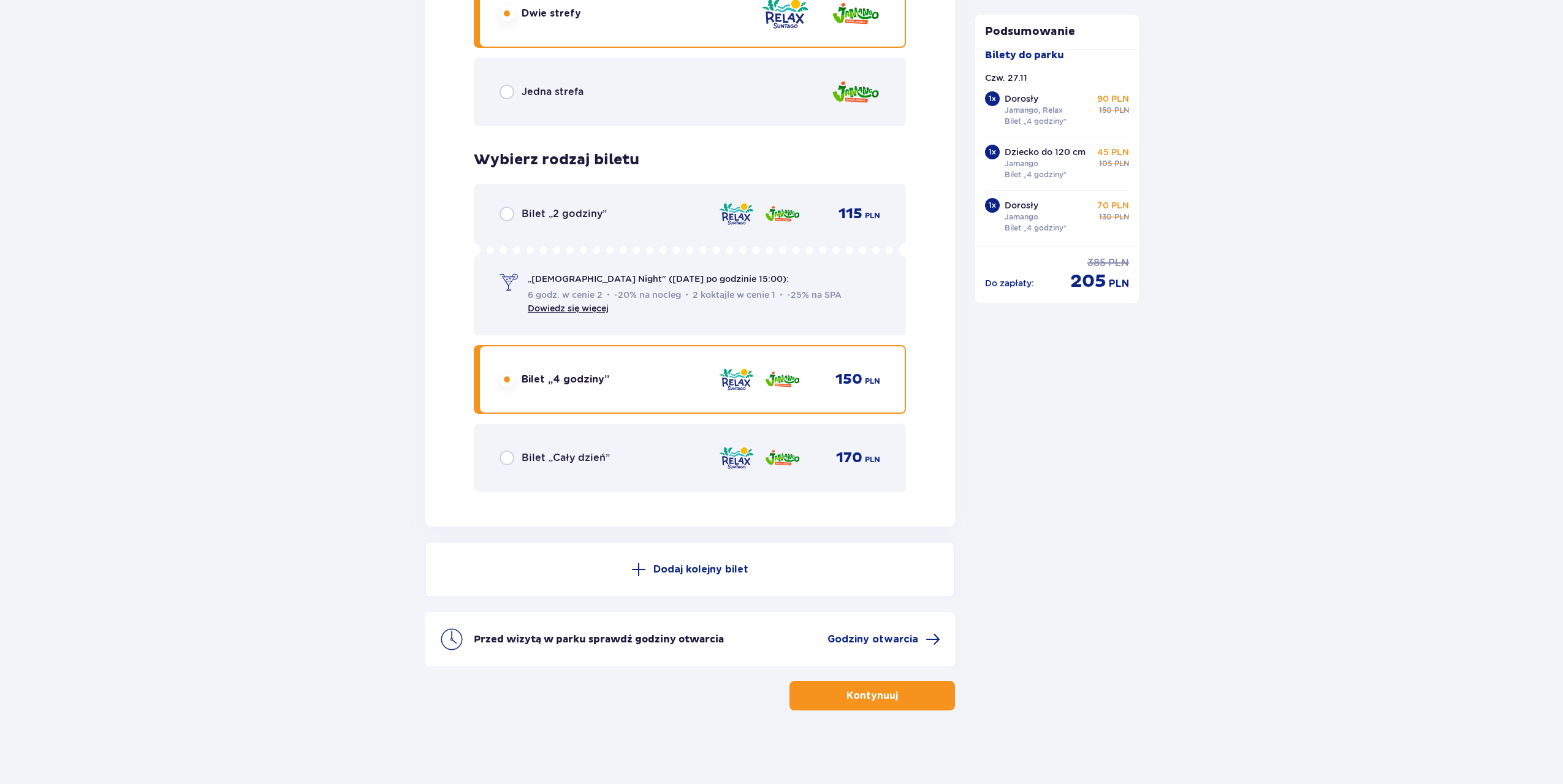
scroll to position [0, 0]
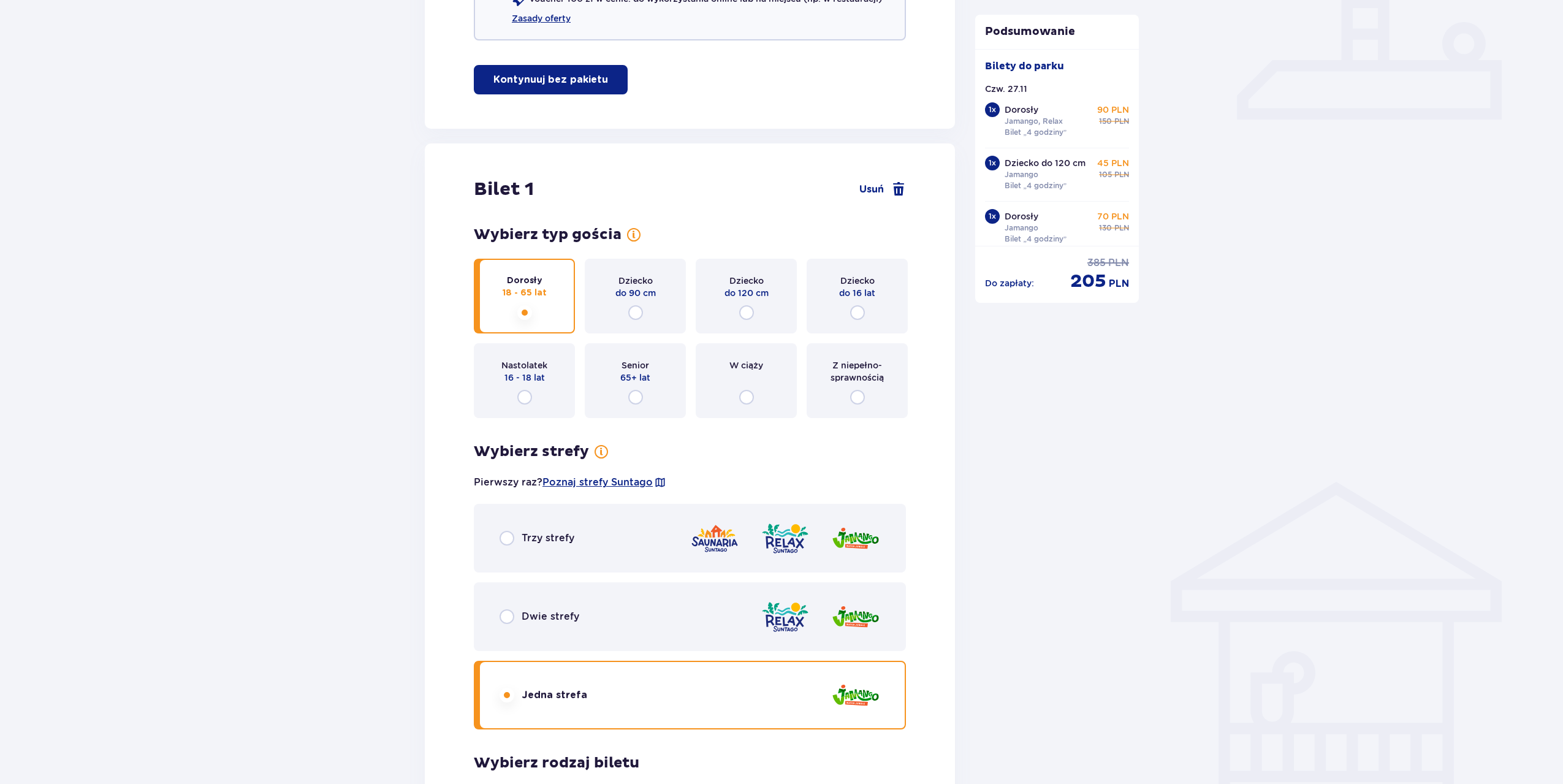
drag, startPoint x: 1050, startPoint y: 384, endPoint x: 957, endPoint y: 165, distance: 237.9
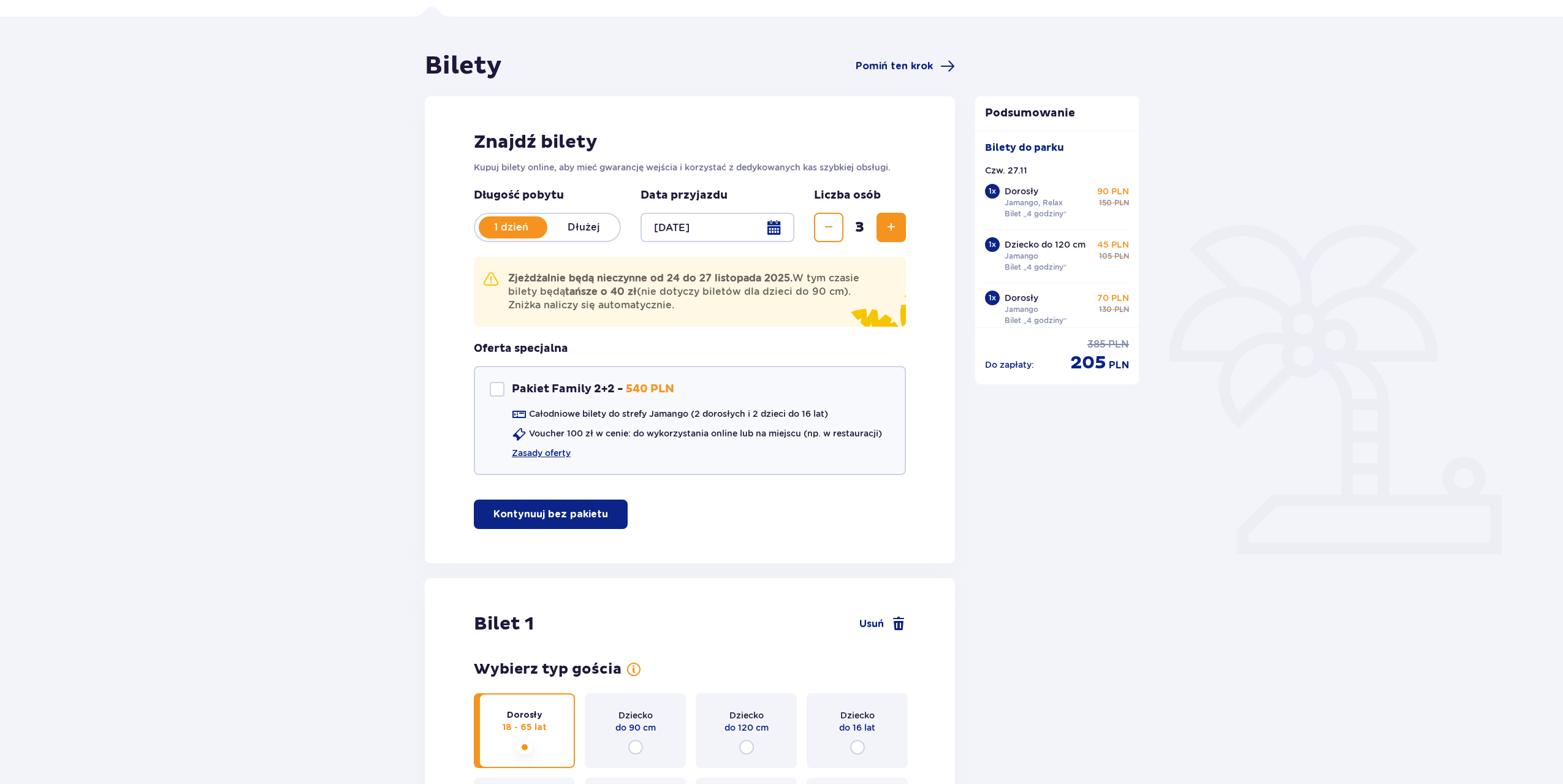
click at [743, 230] on div at bounding box center [717, 227] width 154 height 29
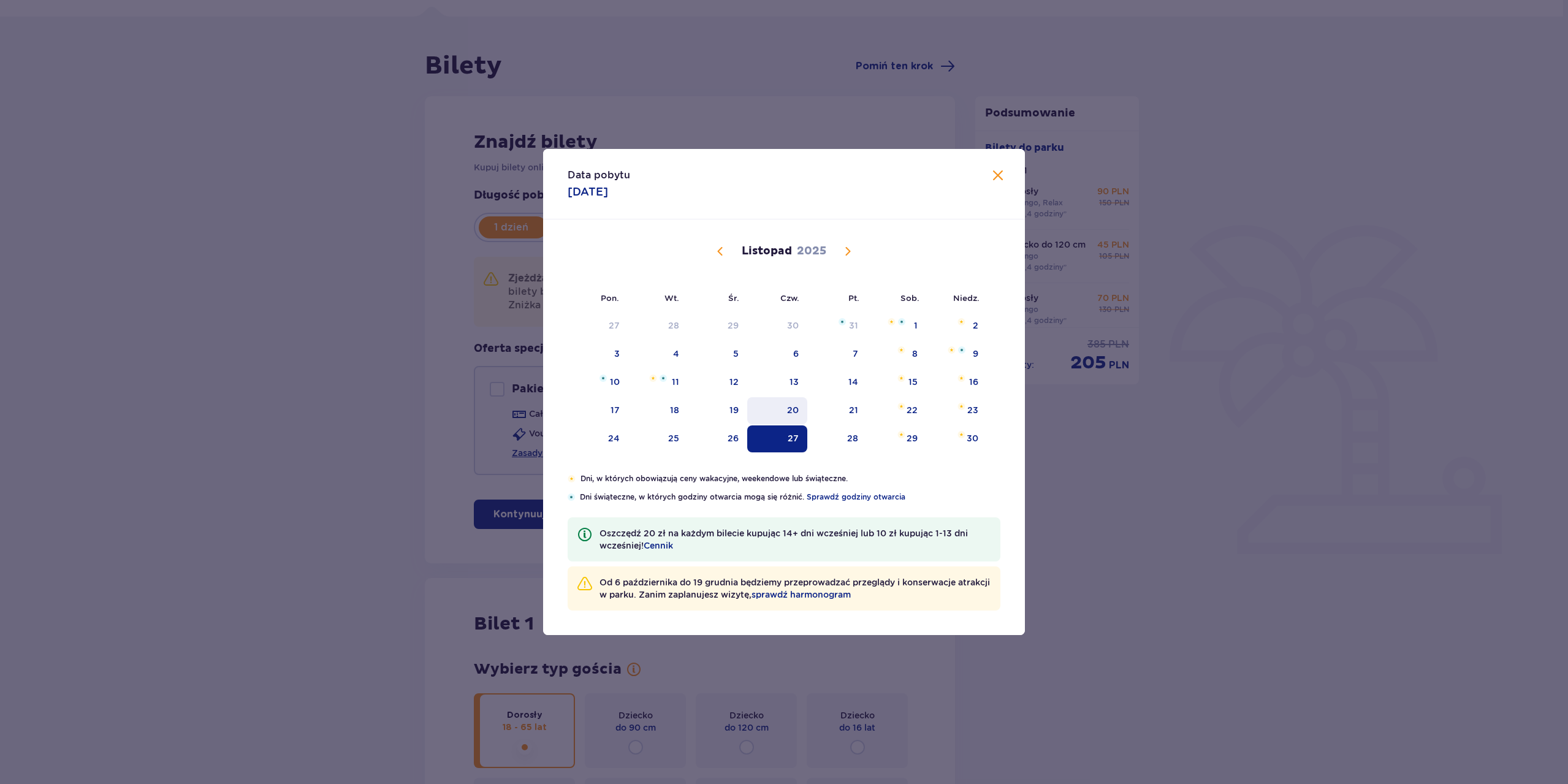
click at [800, 410] on div "20" at bounding box center [777, 410] width 60 height 27
type input "[DATE]"
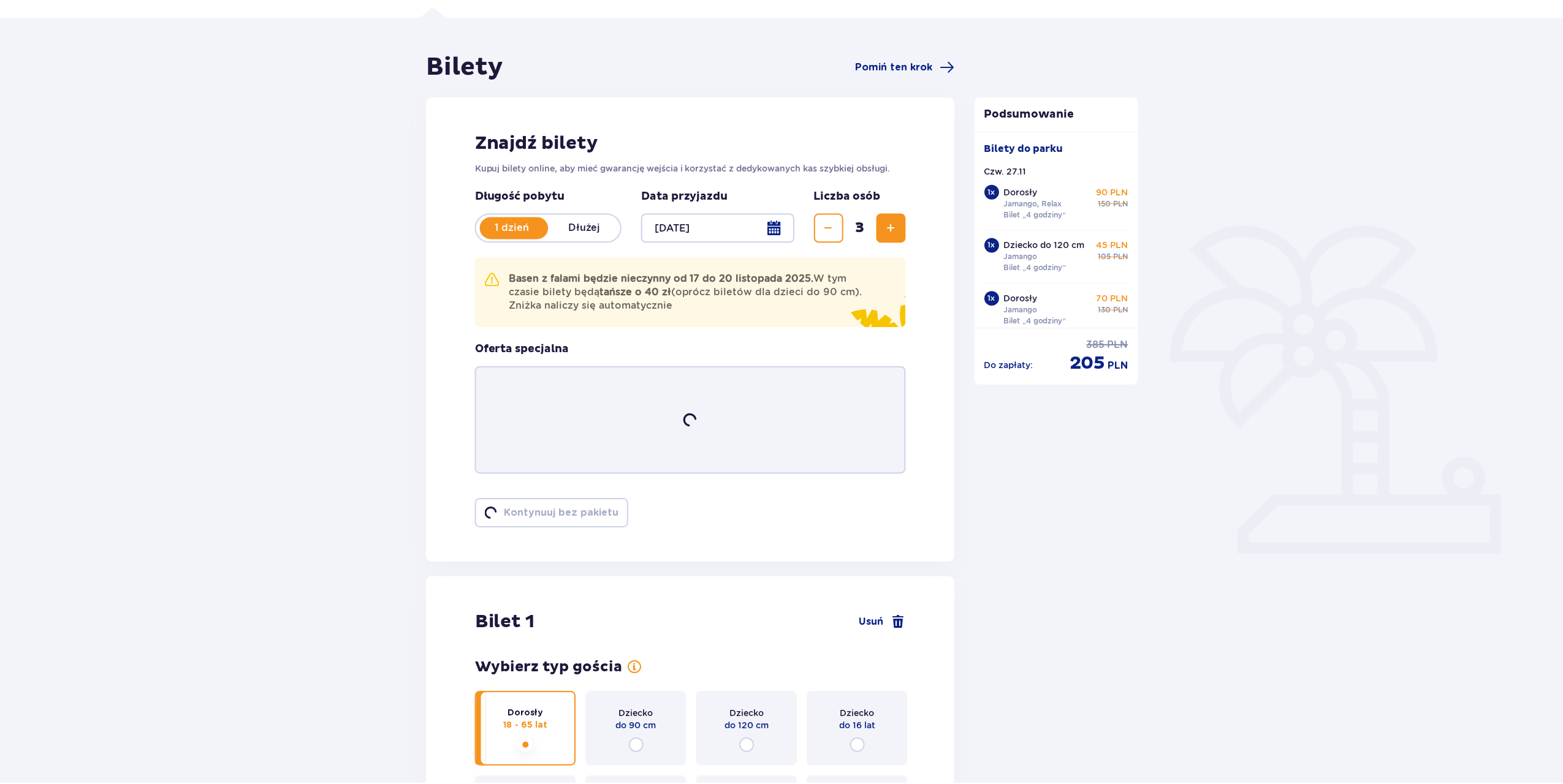
scroll to position [44, 0]
